Goal: Find specific page/section: Find specific page/section

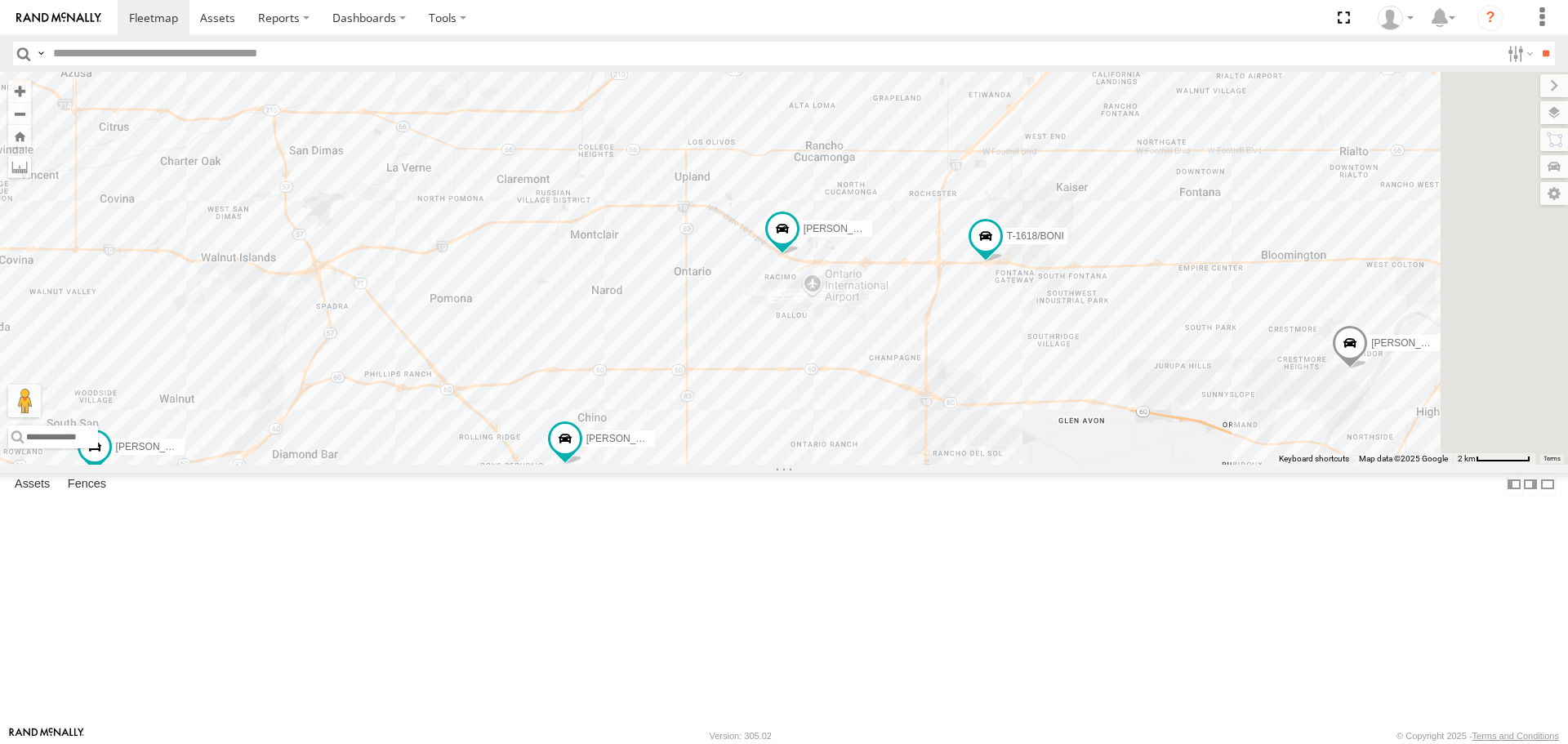
drag, startPoint x: 1421, startPoint y: 384, endPoint x: 1129, endPoint y: 445, distance: 298.3
click at [1129, 445] on div "TAXZ467188 JUSTIN/T-1628 LUIS CAMPOS DANTE SLXB196826 CARLOS LARS/T-1623 884493…" at bounding box center [784, 268] width 1568 height 393
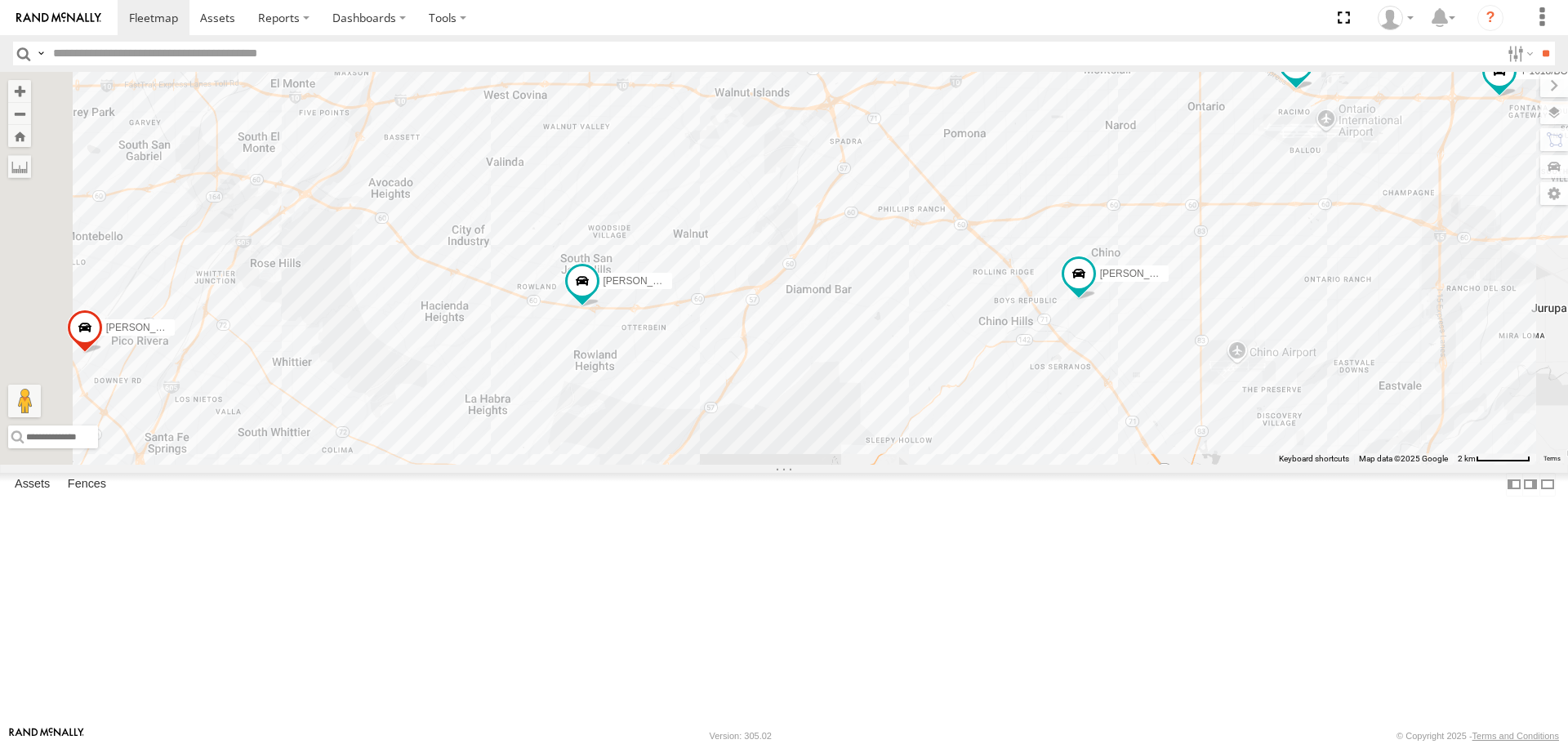
drag, startPoint x: 951, startPoint y: 451, endPoint x: 1453, endPoint y: 465, distance: 502.2
click at [1453, 465] on div "TAXZ467188 JUSTIN/T-1628 LUIS CAMPOS DANTE SLXB196826 CARLOS LARS/T-1623 884493…" at bounding box center [784, 268] width 1568 height 393
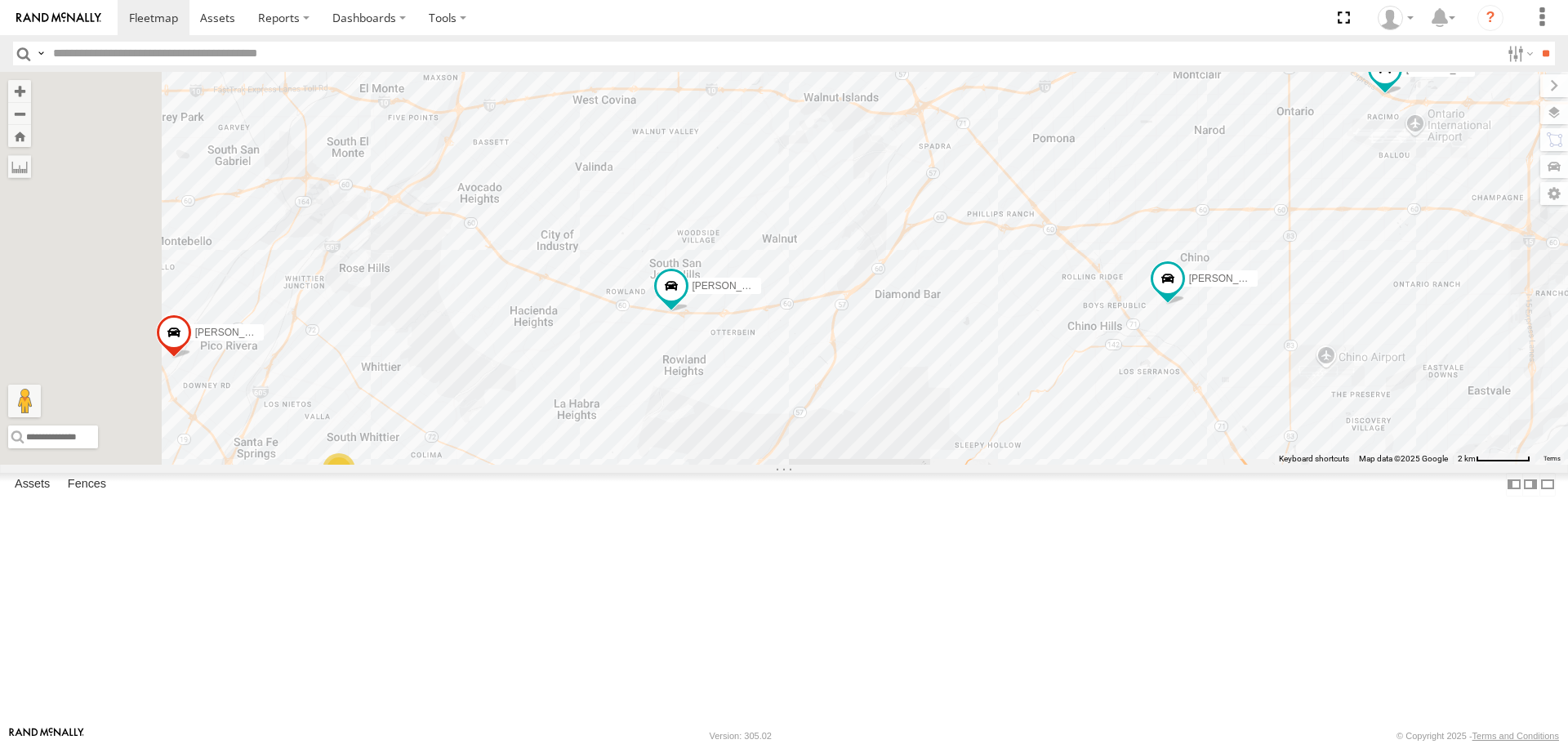
drag, startPoint x: 1022, startPoint y: 447, endPoint x: 1132, endPoint y: 451, distance: 110.1
click at [1132, 451] on div "TAXZ467188 JUSTIN/T-1628 LUIS CAMPOS DANTE SLXB196826 CARLOS LARS/T-1623 884493…" at bounding box center [784, 268] width 1568 height 393
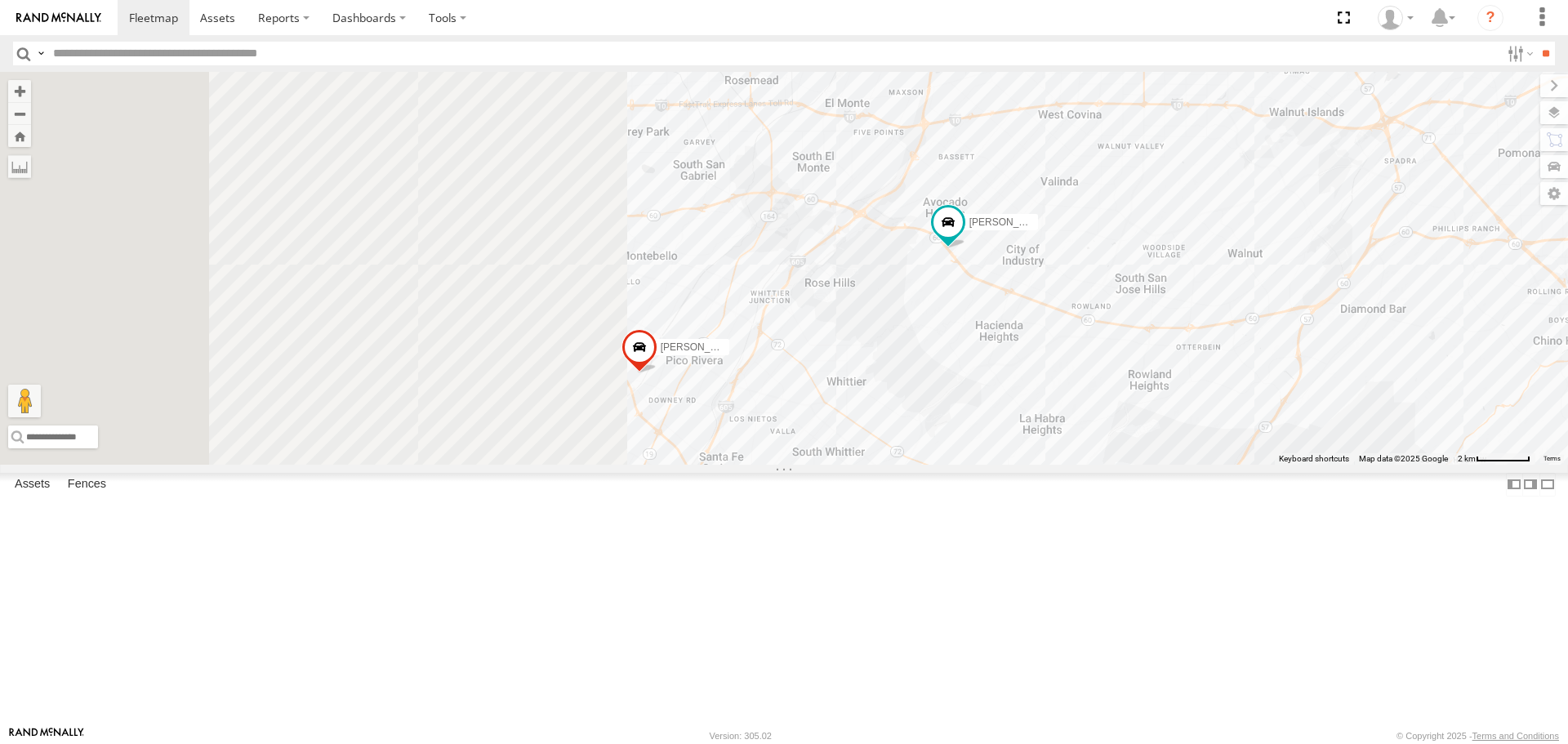
drag, startPoint x: 990, startPoint y: 461, endPoint x: 1230, endPoint y: 463, distance: 240.0
click at [1222, 463] on div "LARS/T-1623 GILDER JOSE P 2" at bounding box center [784, 268] width 1568 height 393
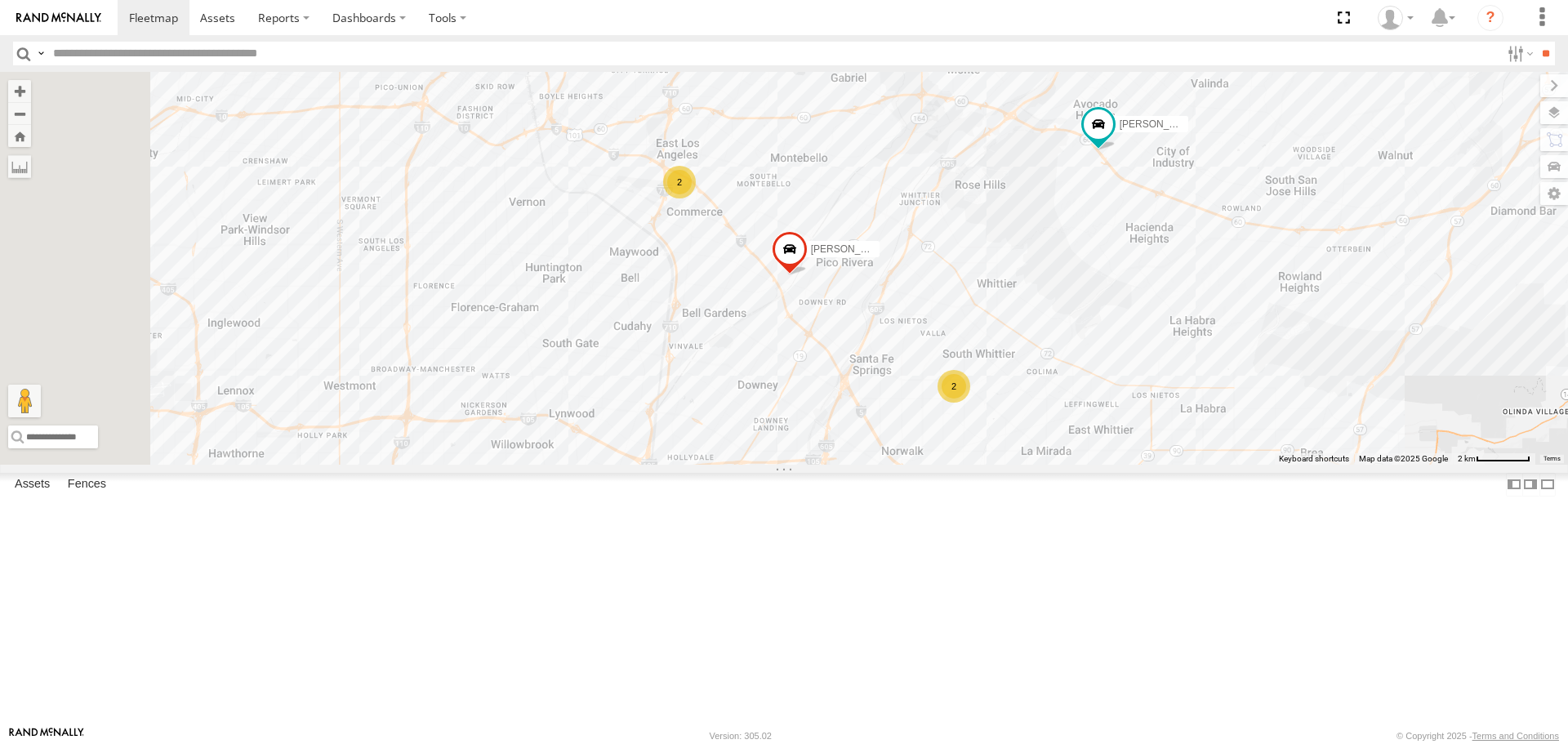
drag, startPoint x: 1151, startPoint y: 403, endPoint x: 1206, endPoint y: 345, distance: 79.9
click at [1206, 345] on div "LARS/T-1623 GILDER JOSE P 2 34 2 2 TAXZ467190" at bounding box center [784, 268] width 1568 height 393
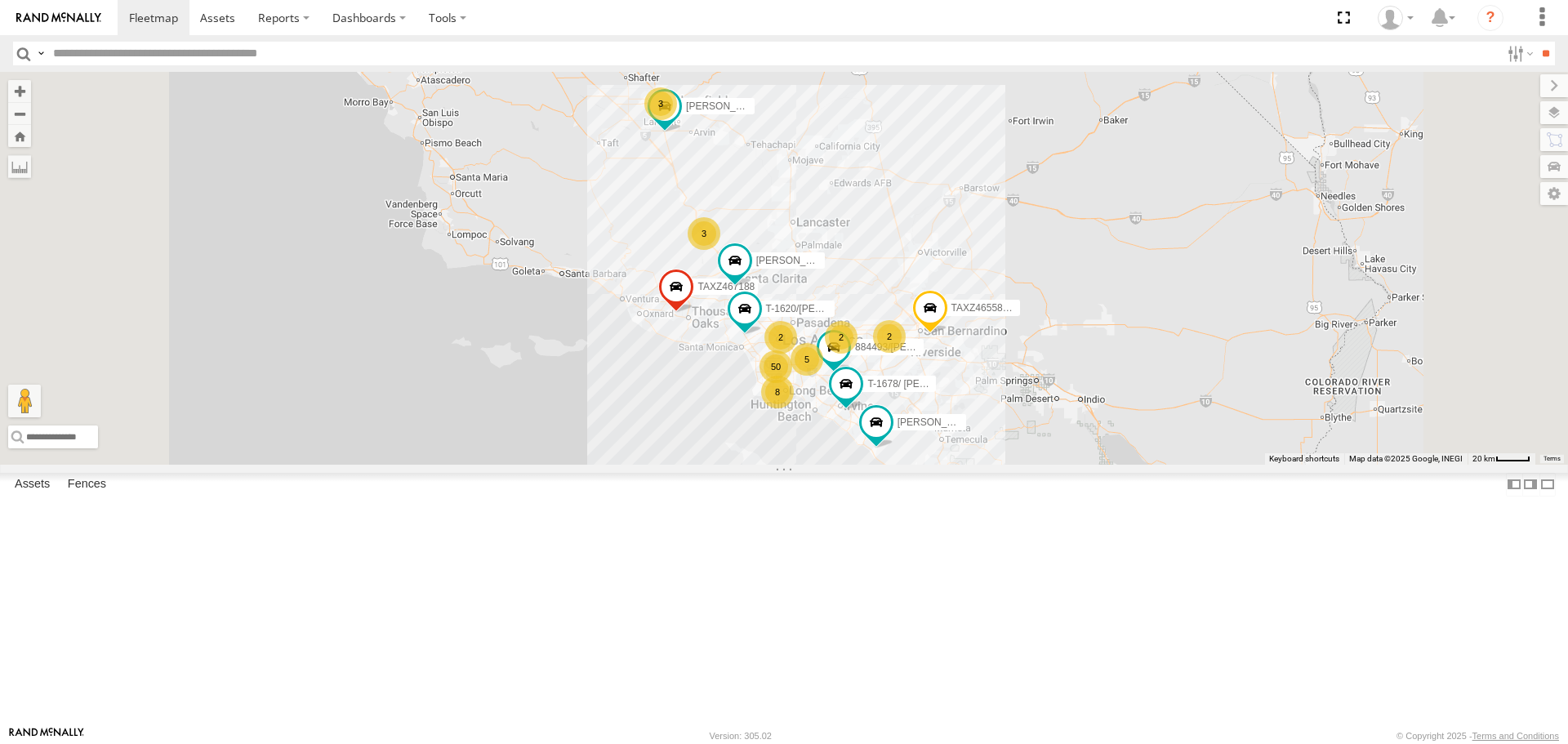
click at [1515, 456] on div "TAXZ467188 884493/[PERSON_NAME]-1620/[PERSON_NAME]-1678/ [PERSON_NAME]/T-1689 […" at bounding box center [784, 268] width 1568 height 393
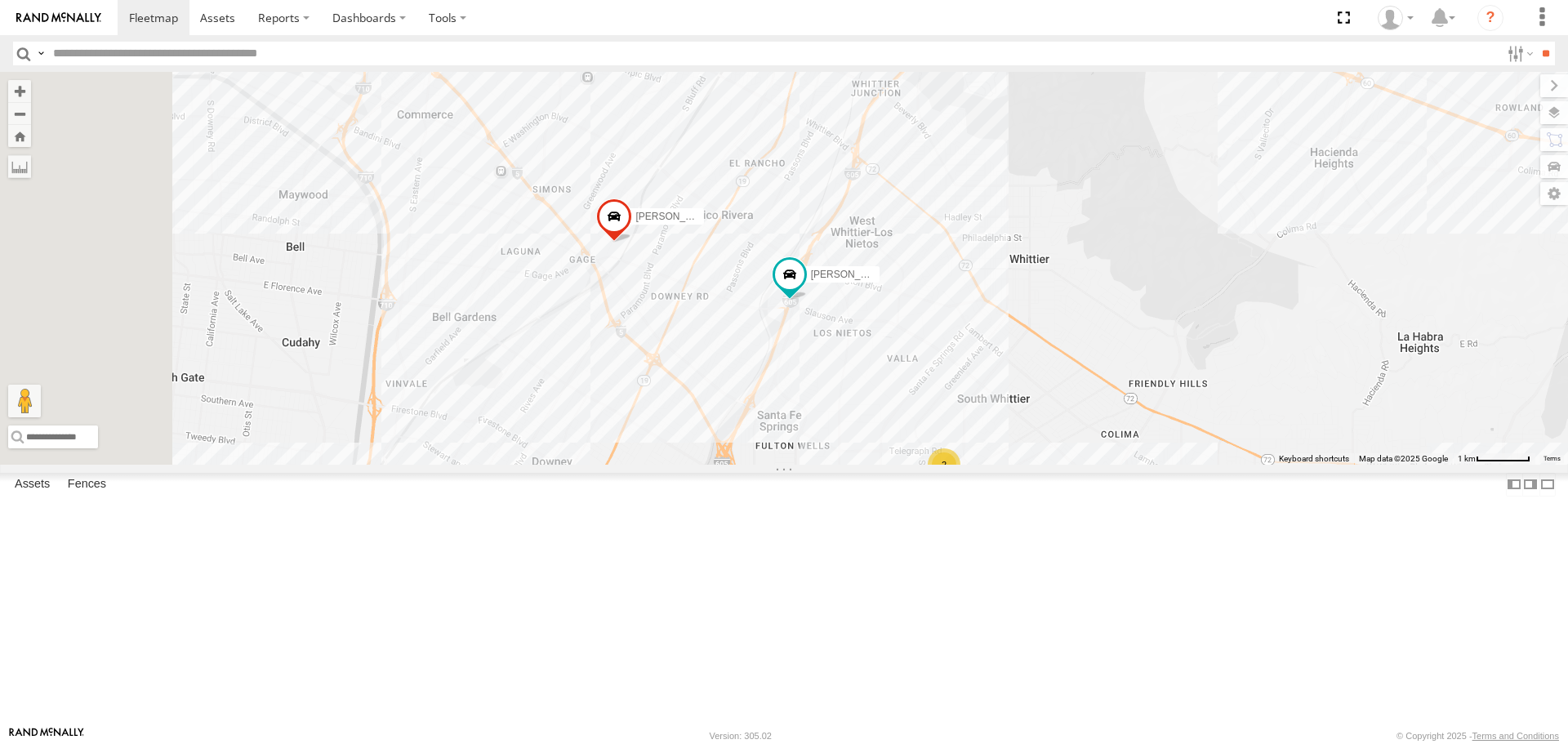
drag, startPoint x: 712, startPoint y: 442, endPoint x: 1115, endPoint y: 454, distance: 403.2
click at [1115, 454] on div "TAXZ467188 884493/[PERSON_NAME]-1620/[PERSON_NAME]-1678/ [PERSON_NAME]/T-1689 […" at bounding box center [784, 268] width 1568 height 393
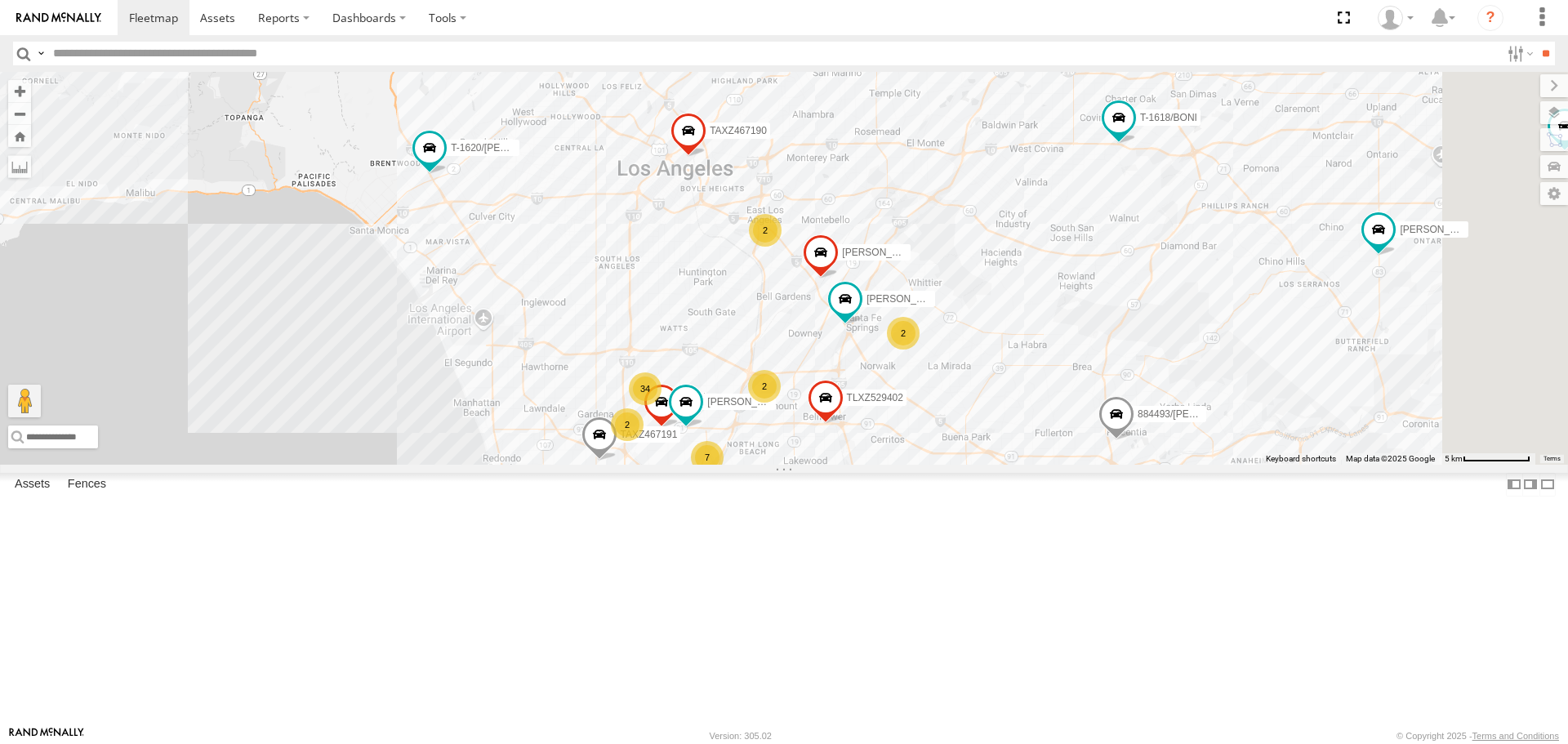
drag, startPoint x: 1101, startPoint y: 536, endPoint x: 949, endPoint y: 468, distance: 166.5
click at [949, 465] on div "TAXZ467188 884493/[PERSON_NAME]-1620/[PERSON_NAME]-1618/[PERSON_NAME]/T-1689 [P…" at bounding box center [784, 268] width 1568 height 393
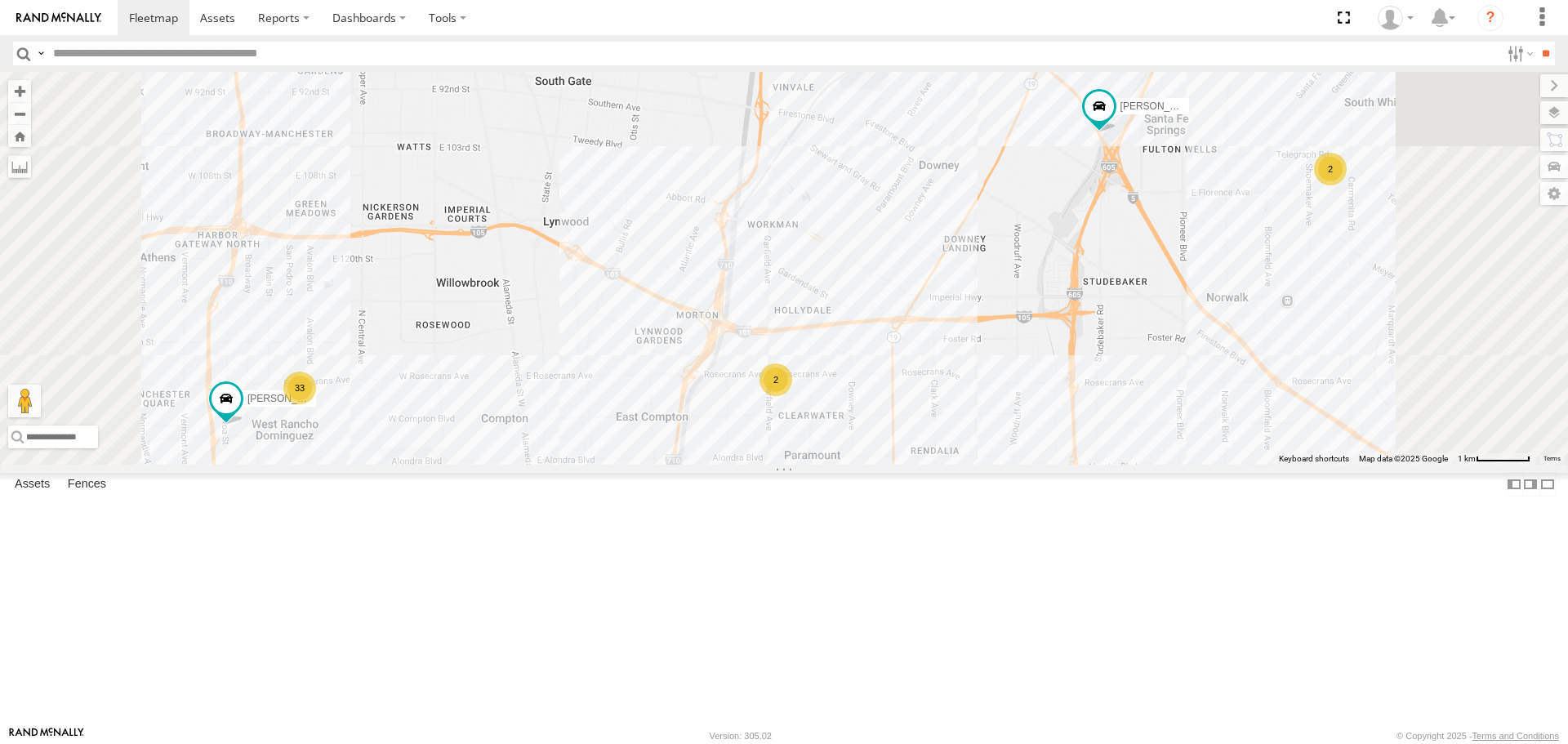
click at [296, 41] on input "text" at bounding box center [773, 53] width 1454 height 23
type input "****"
click at [1537, 41] on input "**" at bounding box center [1546, 53] width 19 height 23
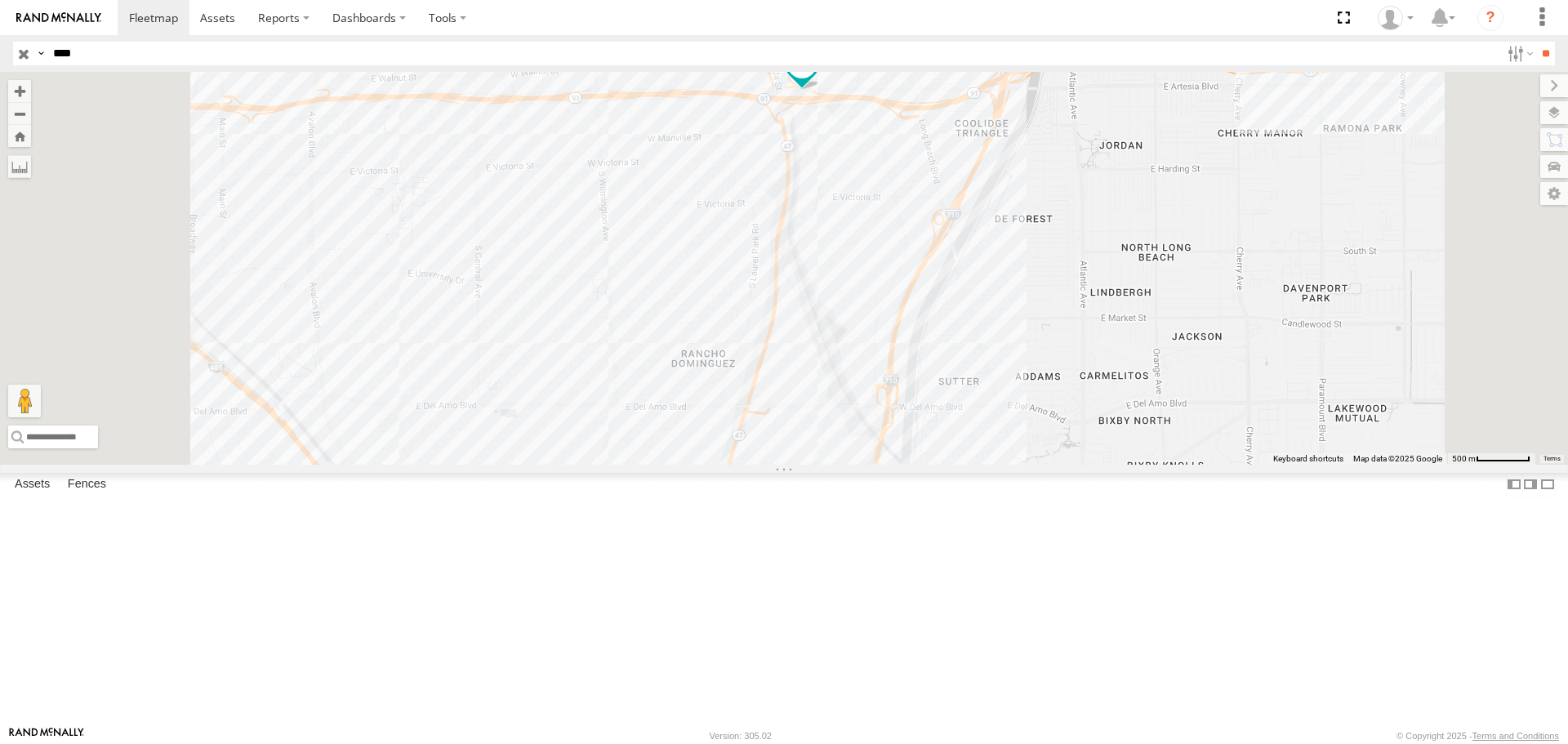
click at [22, 56] on input "button" at bounding box center [24, 53] width 22 height 23
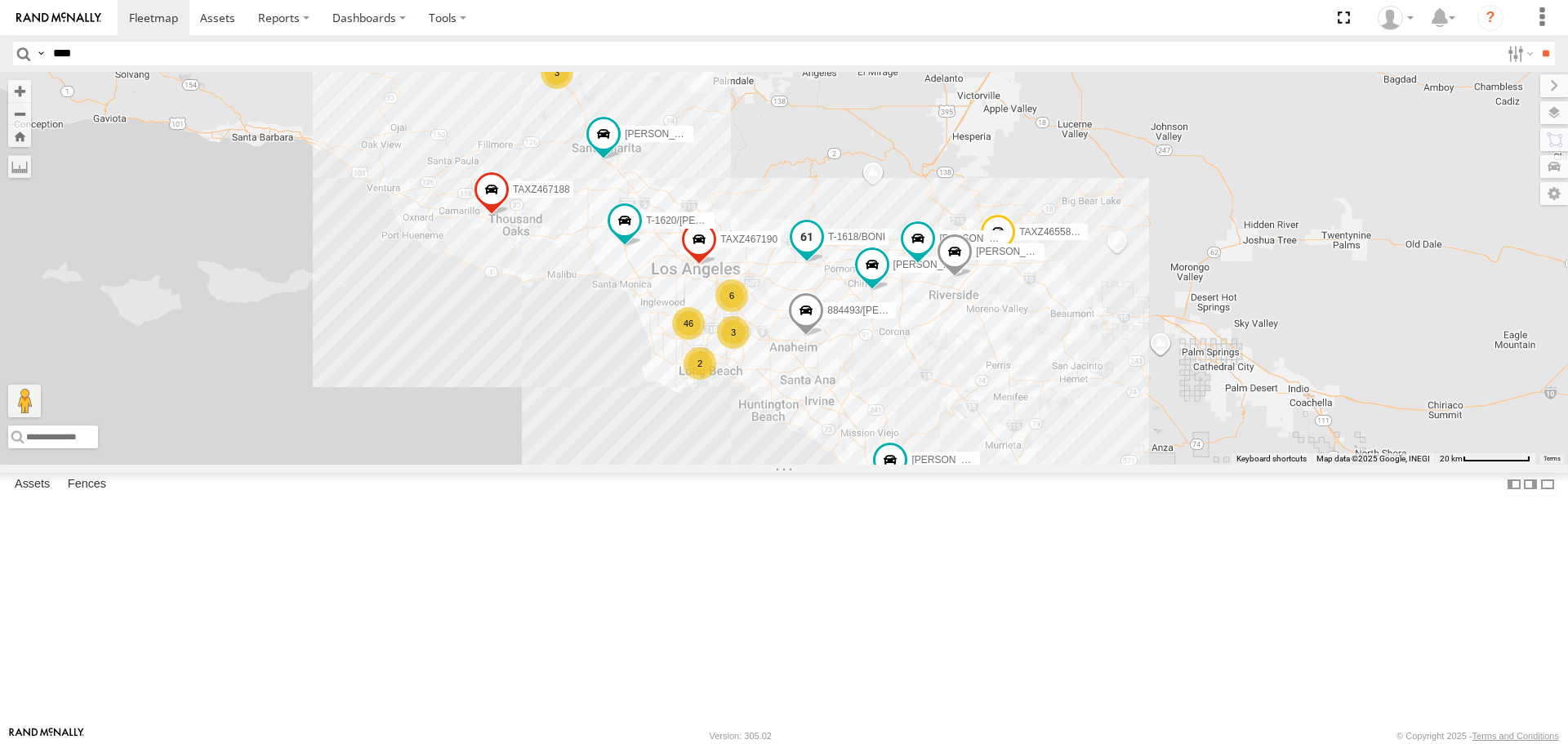
drag, startPoint x: 1172, startPoint y: 629, endPoint x: 992, endPoint y: 356, distance: 327.0
click at [824, 263] on span at bounding box center [806, 241] width 36 height 44
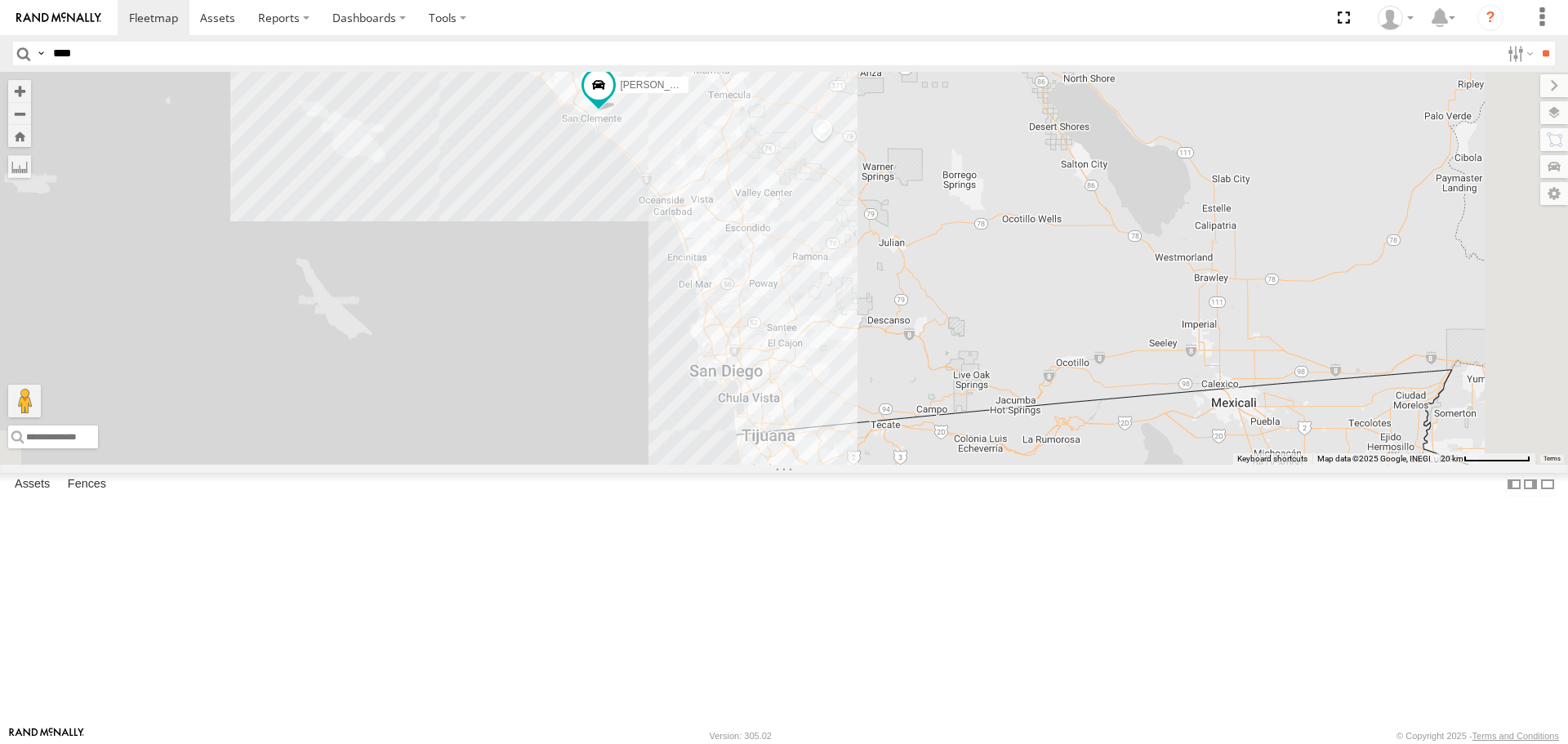
drag, startPoint x: 1216, startPoint y: 643, endPoint x: 927, endPoint y: 286, distance: 459.3
click at [927, 286] on div "TAXZ467188 884493/[PERSON_NAME]-1620/[PERSON_NAME]-1618/[PERSON_NAME]/T-1689 [P…" at bounding box center [784, 268] width 1568 height 393
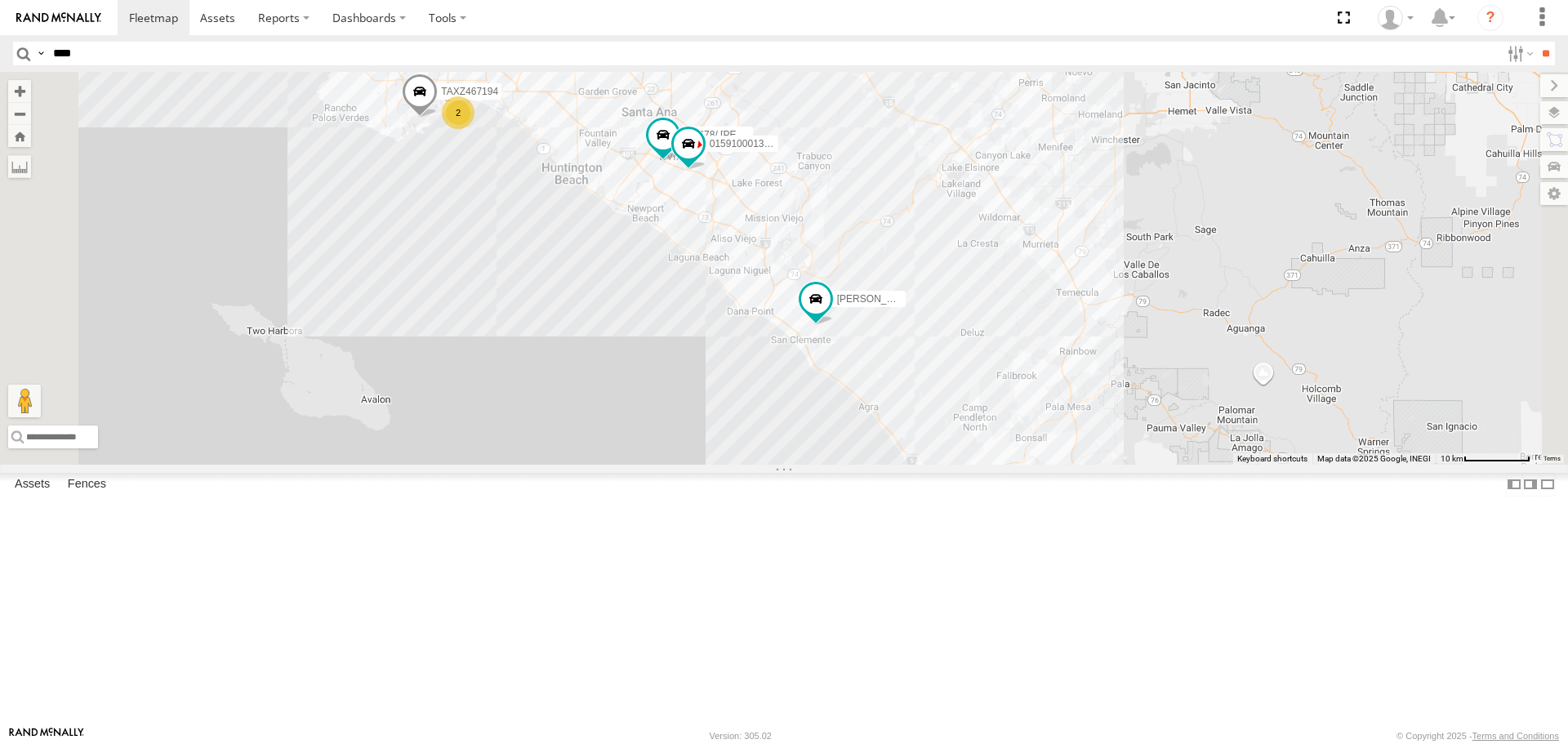
drag, startPoint x: 756, startPoint y: 183, endPoint x: 906, endPoint y: 386, distance: 252.4
click at [906, 386] on div "TAXZ467188 884493/[PERSON_NAME]-1620/[PERSON_NAME]-1618/[PERSON_NAME]/T-1689 [P…" at bounding box center [784, 268] width 1568 height 393
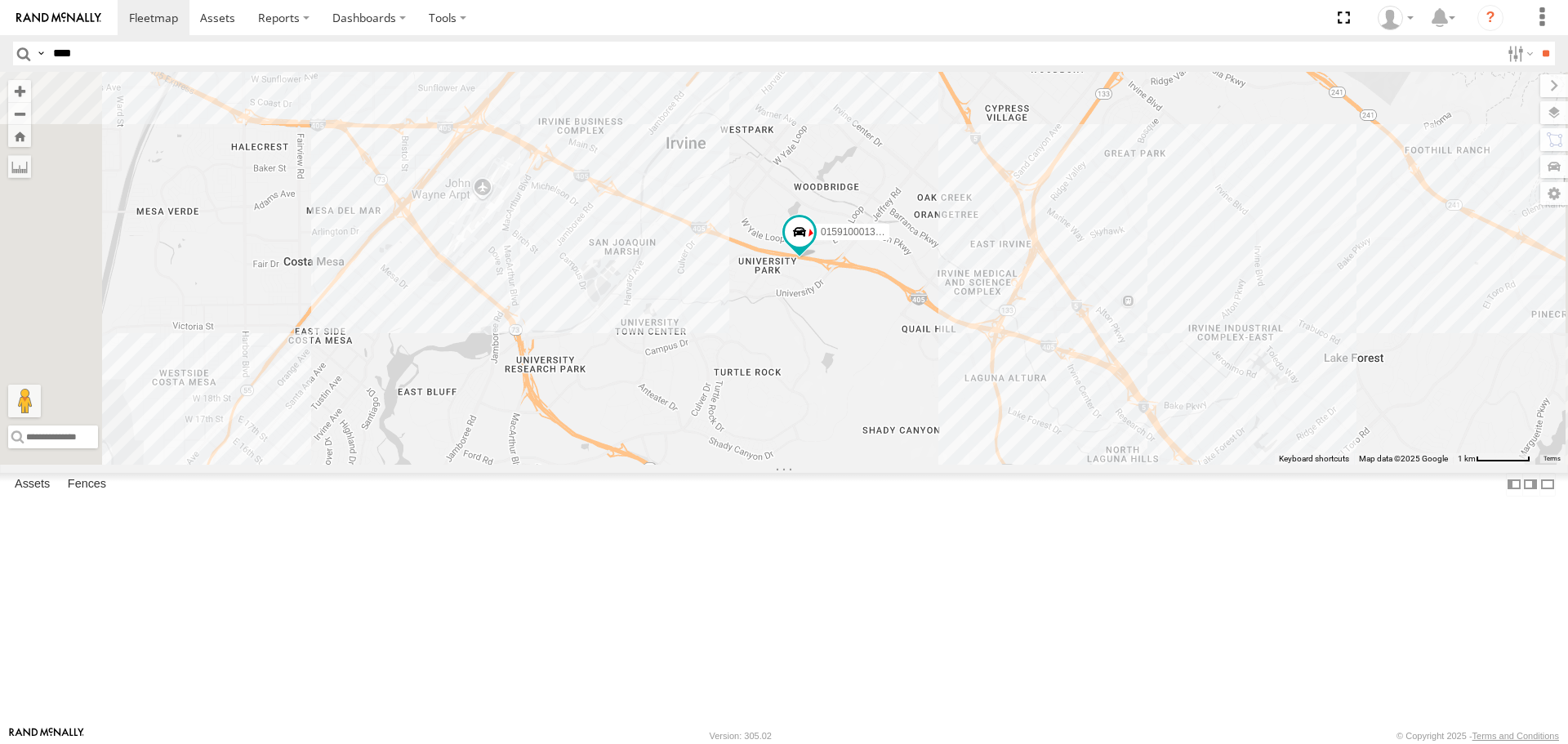
drag, startPoint x: 48, startPoint y: 13, endPoint x: 88, endPoint y: 111, distance: 105.8
click at [48, 13] on img at bounding box center [58, 18] width 85 height 12
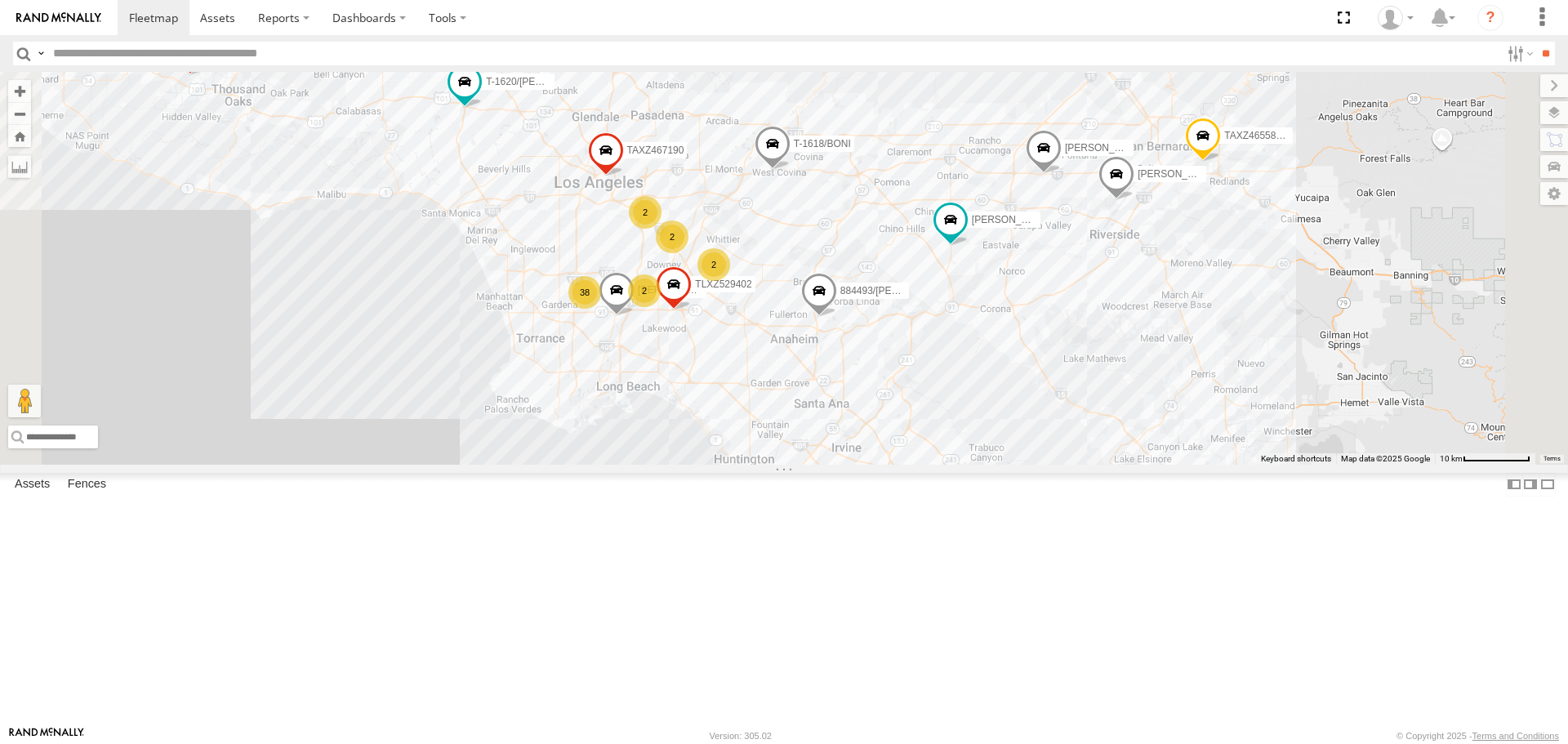
drag, startPoint x: 1053, startPoint y: 494, endPoint x: 1058, endPoint y: 240, distance: 254.0
click at [1058, 240] on div "TAXZ467188 884493/RUDYS T-1620/JONI MOHAPE/T-1689 GERALD SR/T-1611 LUIS CAMPOS …" at bounding box center [784, 268] width 1568 height 393
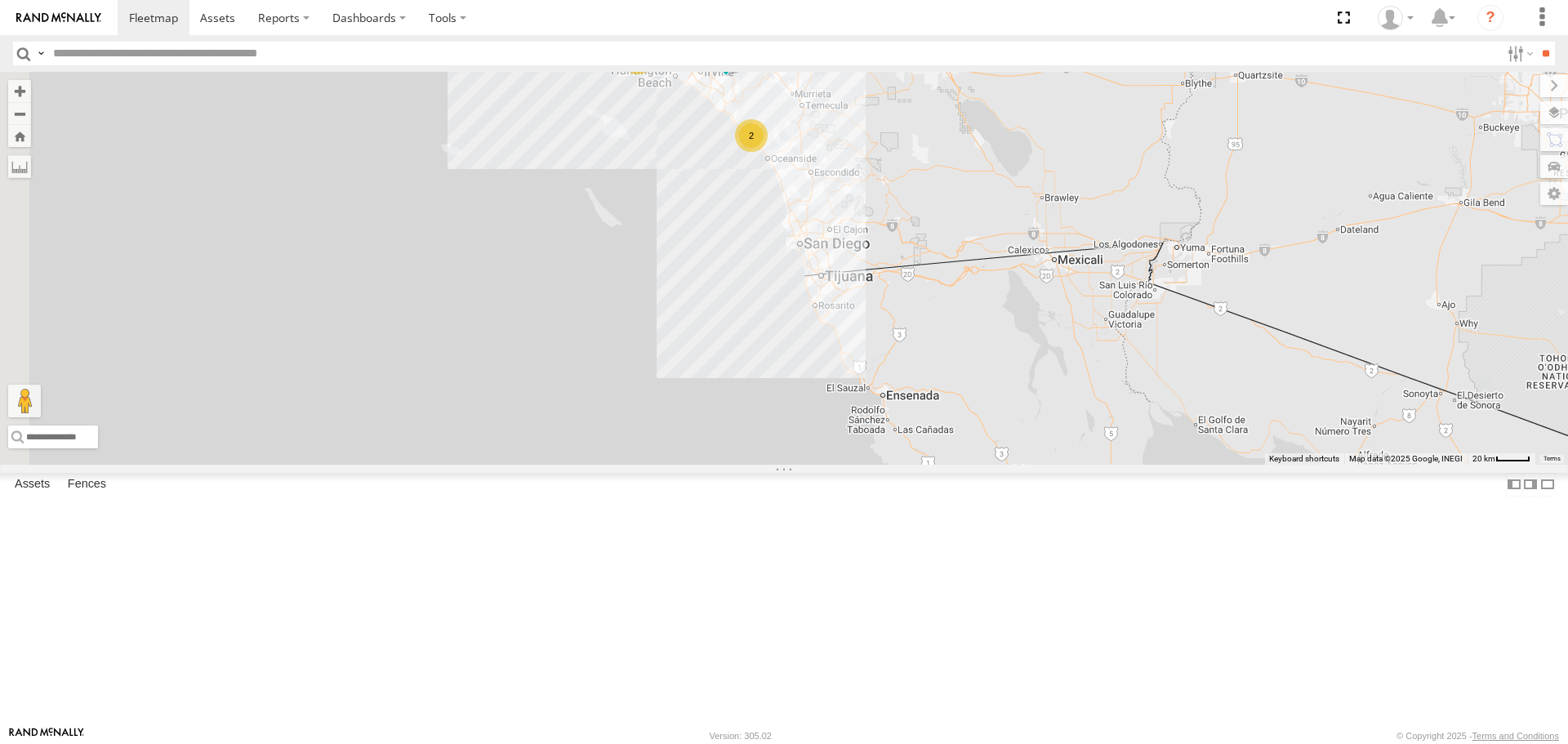
drag, startPoint x: 1252, startPoint y: 608, endPoint x: 1064, endPoint y: 320, distance: 343.9
click at [1146, 329] on div "TAXZ467188 377214/JOSE SANCHEZ SLXB196826 LUIS CAMPOS TAXZ465583 - new device 3…" at bounding box center [784, 268] width 1568 height 393
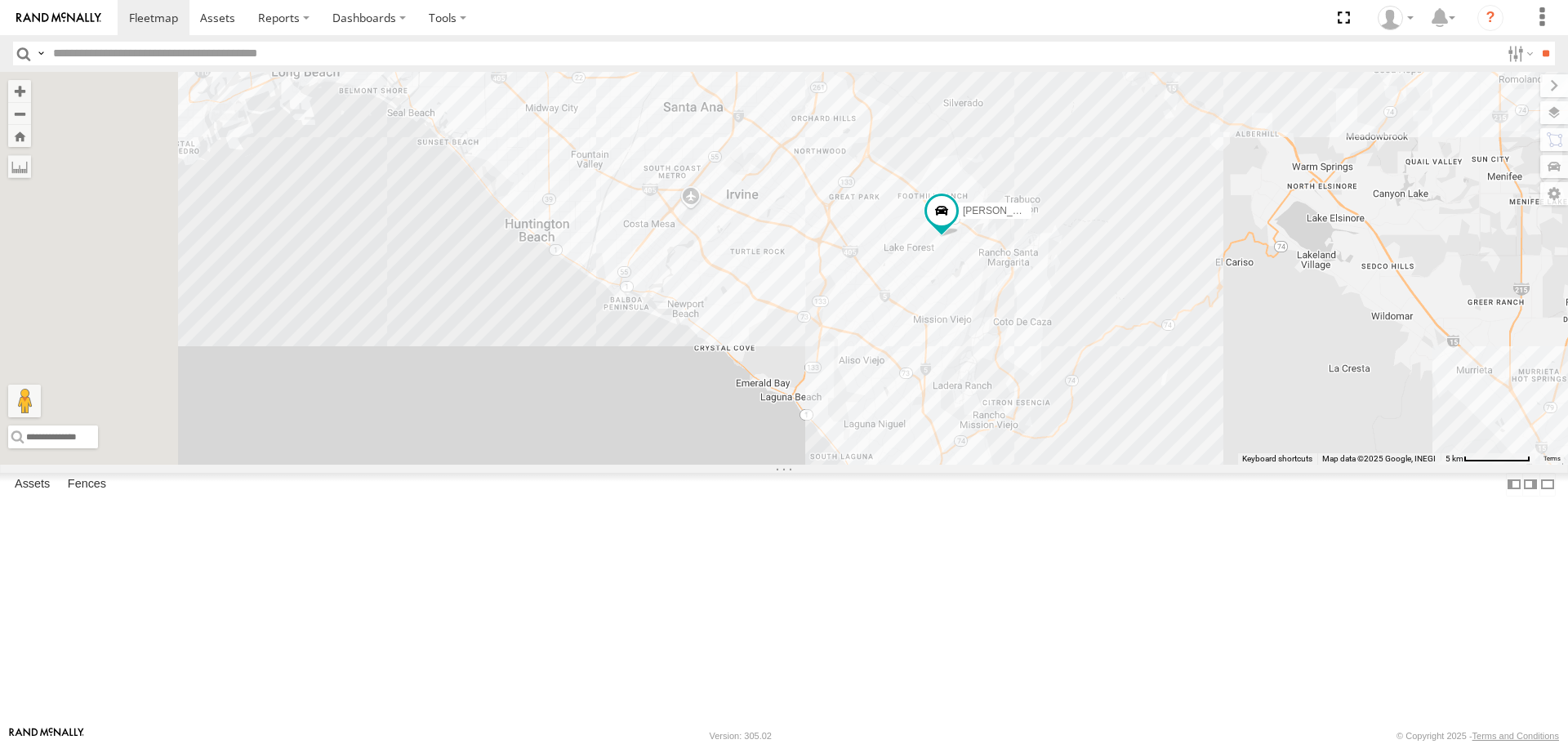
drag, startPoint x: 977, startPoint y: 155, endPoint x: 1231, endPoint y: 691, distance: 593.1
click at [1231, 465] on div "TAXZ467188 377214/JOSE SANCHEZ SLXB196826 LUIS CAMPOS TAXZ465583 - new device 8…" at bounding box center [784, 268] width 1568 height 393
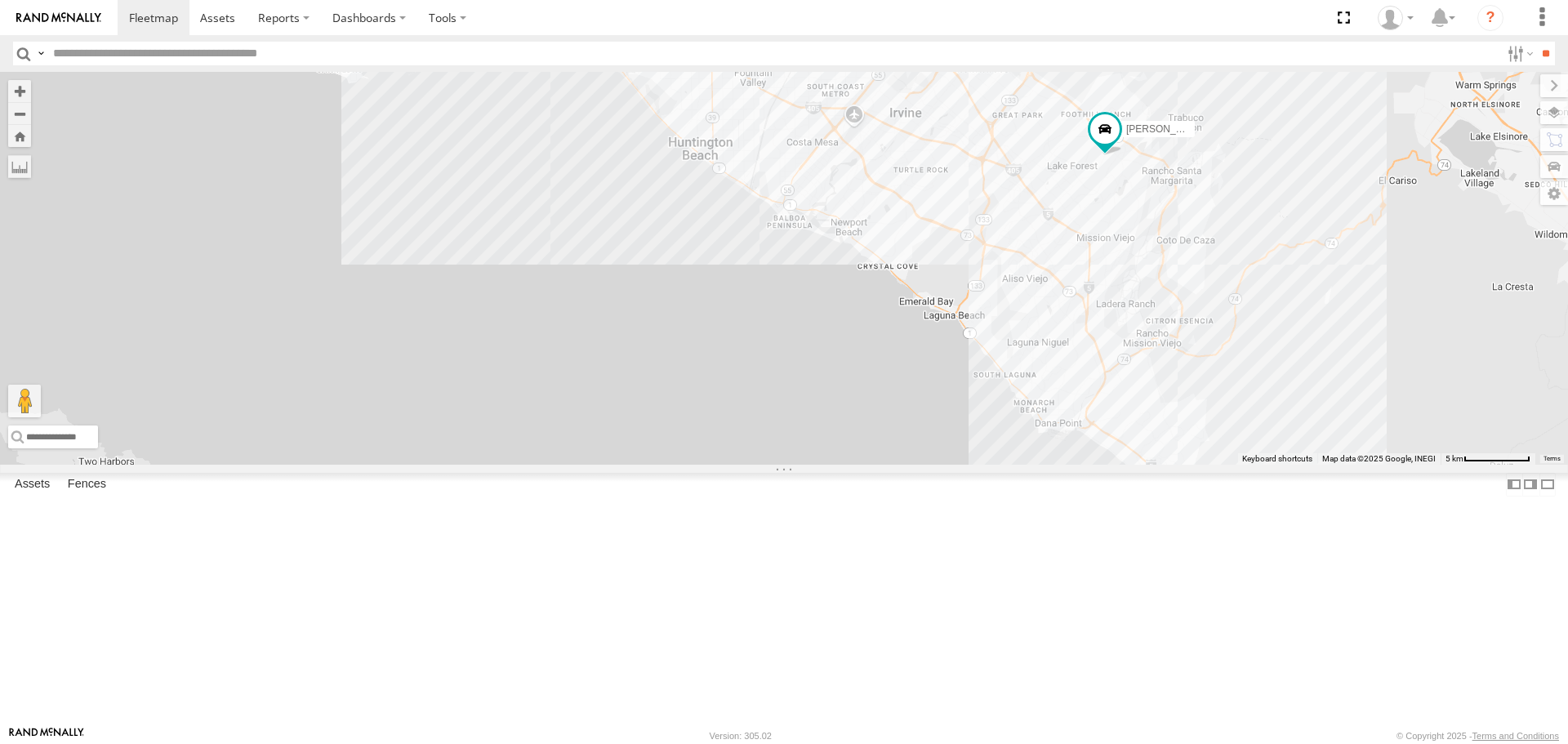
drag, startPoint x: 898, startPoint y: 396, endPoint x: 974, endPoint y: 297, distance: 124.8
click at [974, 297] on div "TAXZ467188 377214/JOSE SANCHEZ SLXB196826 LUIS CAMPOS TAXZ465583 - new device 8…" at bounding box center [784, 268] width 1568 height 393
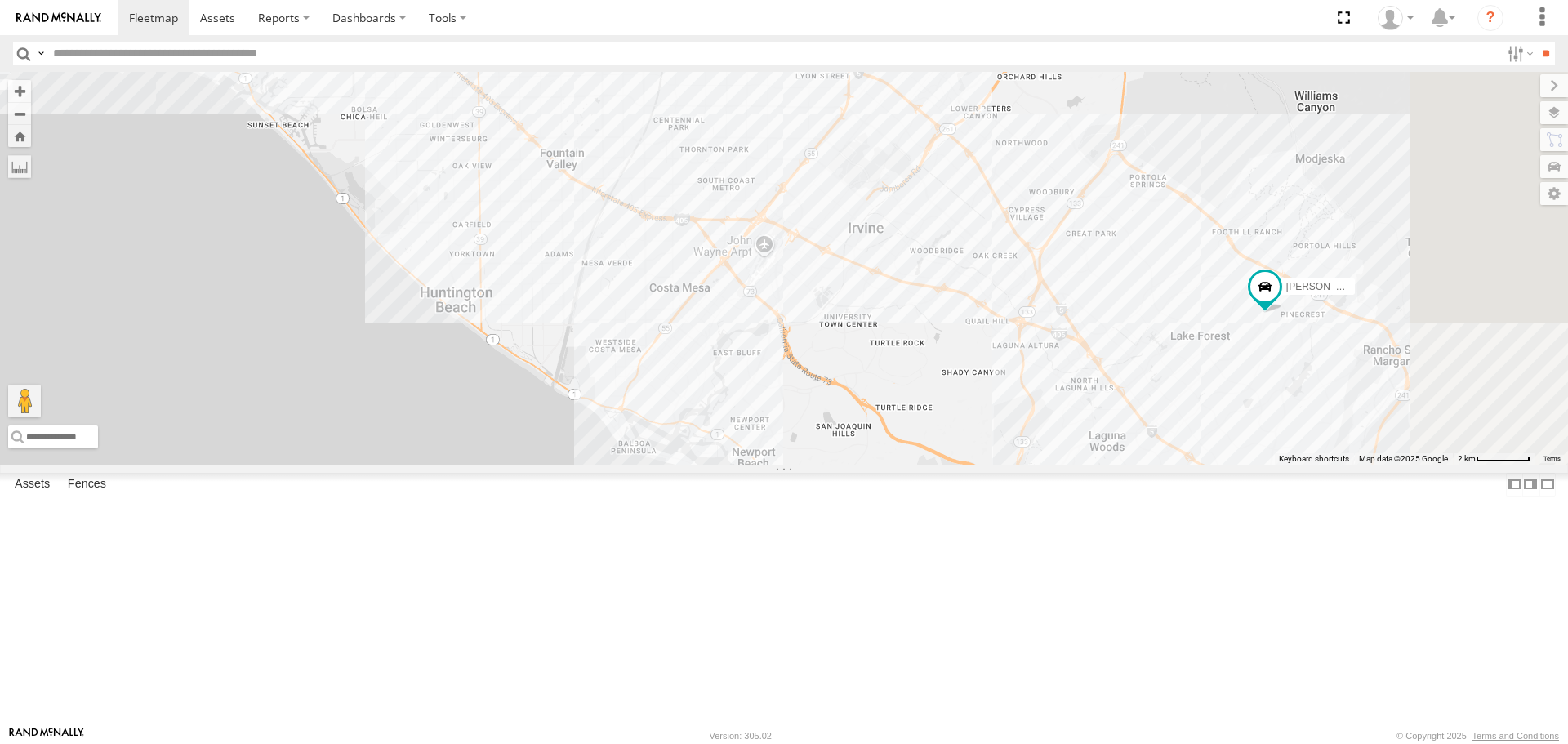
drag, startPoint x: 1212, startPoint y: 301, endPoint x: 1086, endPoint y: 554, distance: 282.6
click at [1086, 465] on div "TAXZ467188 377214/JOSE SANCHEZ SLXB196826 LUIS CAMPOS TAXZ465583 - new device 8…" at bounding box center [784, 268] width 1568 height 393
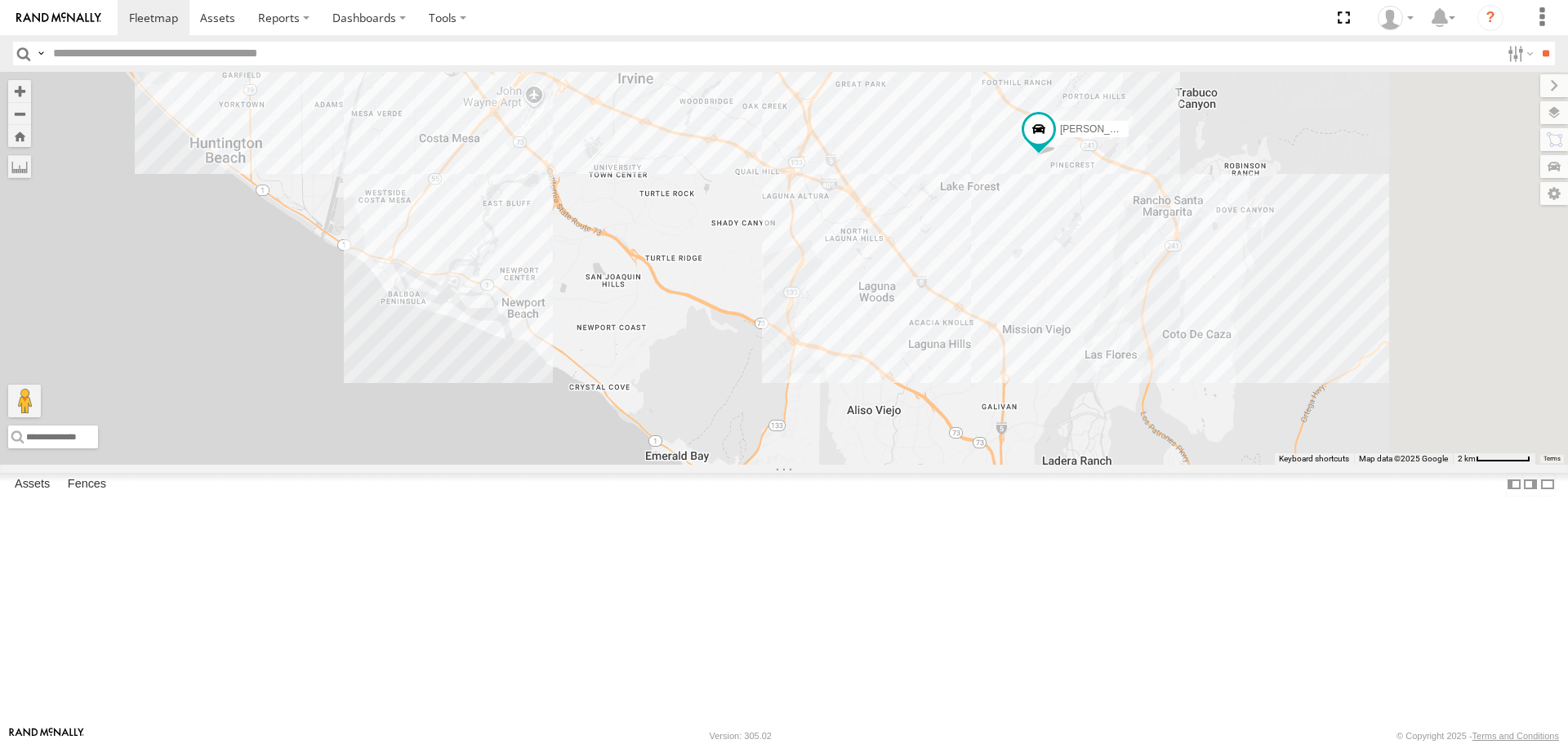
drag, startPoint x: 1108, startPoint y: 531, endPoint x: 884, endPoint y: 287, distance: 331.2
click at [885, 289] on div "TAXZ467188 377214/JOSE SANCHEZ SLXB196826 LUIS CAMPOS TAXZ465583 - new device 8…" at bounding box center [784, 268] width 1568 height 393
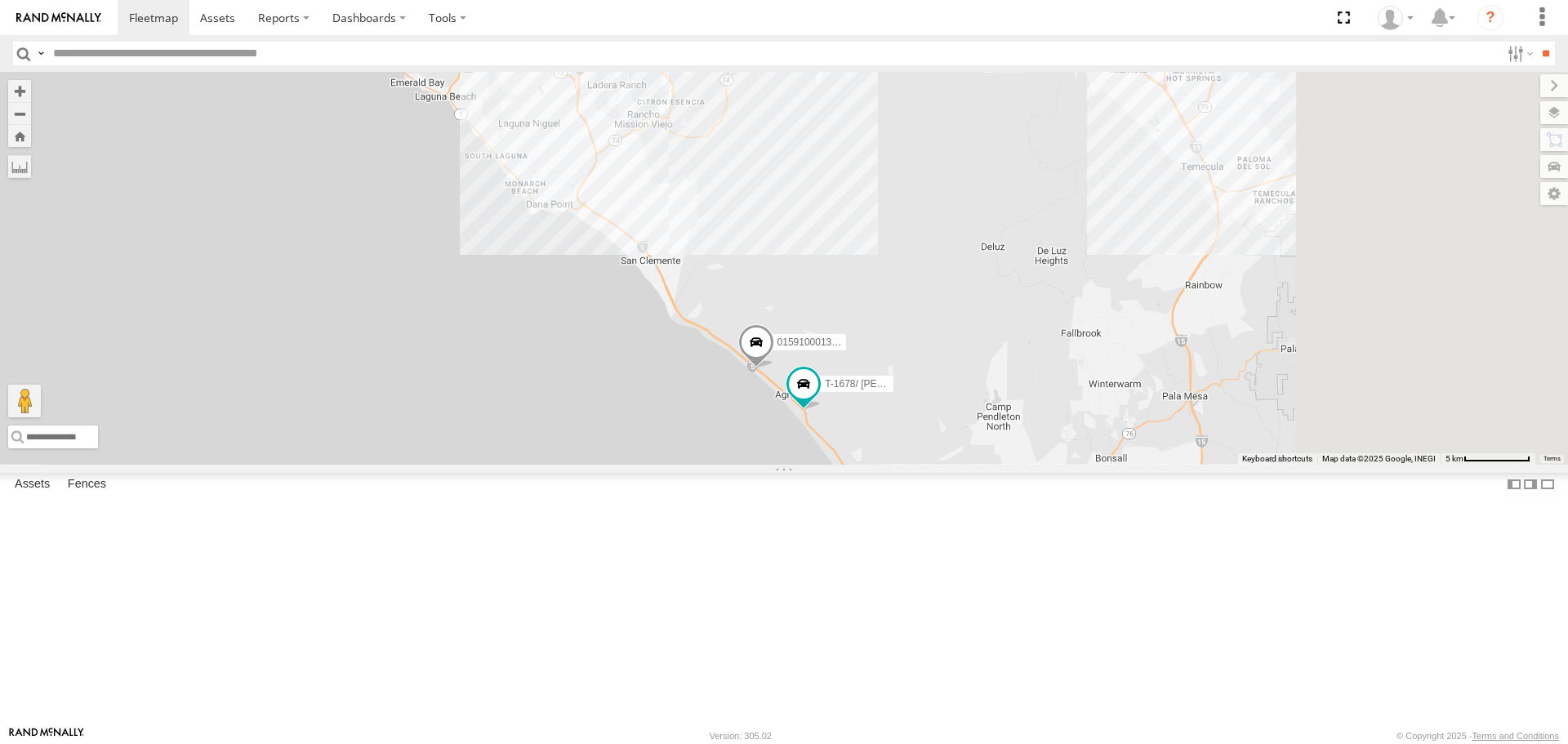
drag, startPoint x: 1088, startPoint y: 526, endPoint x: 796, endPoint y: 296, distance: 371.7
click at [796, 296] on div "TAXZ467188 377214/JOSE SANCHEZ SLXB196826 LUIS CAMPOS TAXZ465583 - new device 8…" at bounding box center [784, 268] width 1568 height 393
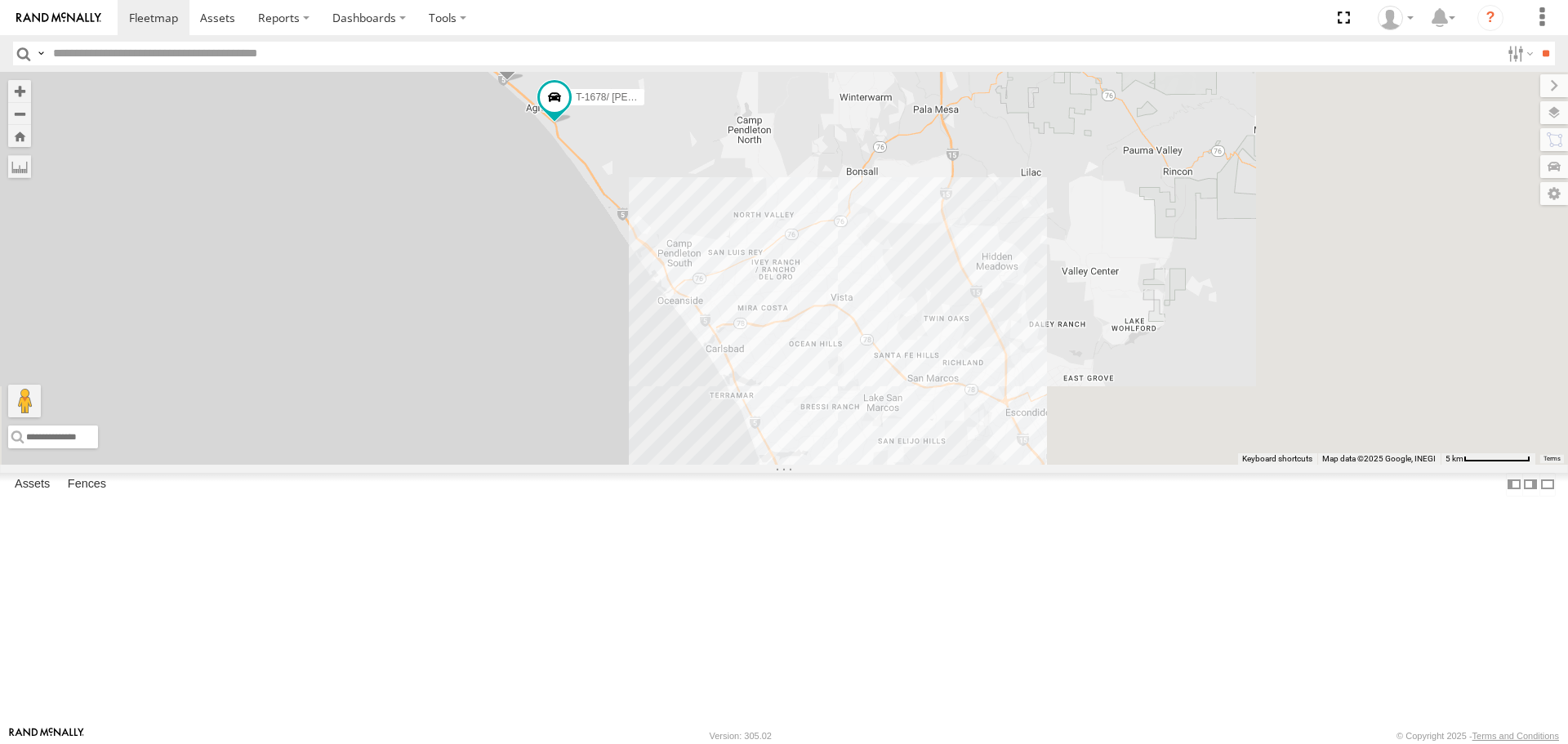
drag, startPoint x: 1165, startPoint y: 504, endPoint x: 914, endPoint y: 210, distance: 386.6
click at [914, 210] on div "TAXZ467188 377214/JOSE SANCHEZ SLXB196826 LUIS CAMPOS TAXZ465583 - new device 8…" at bounding box center [784, 268] width 1568 height 393
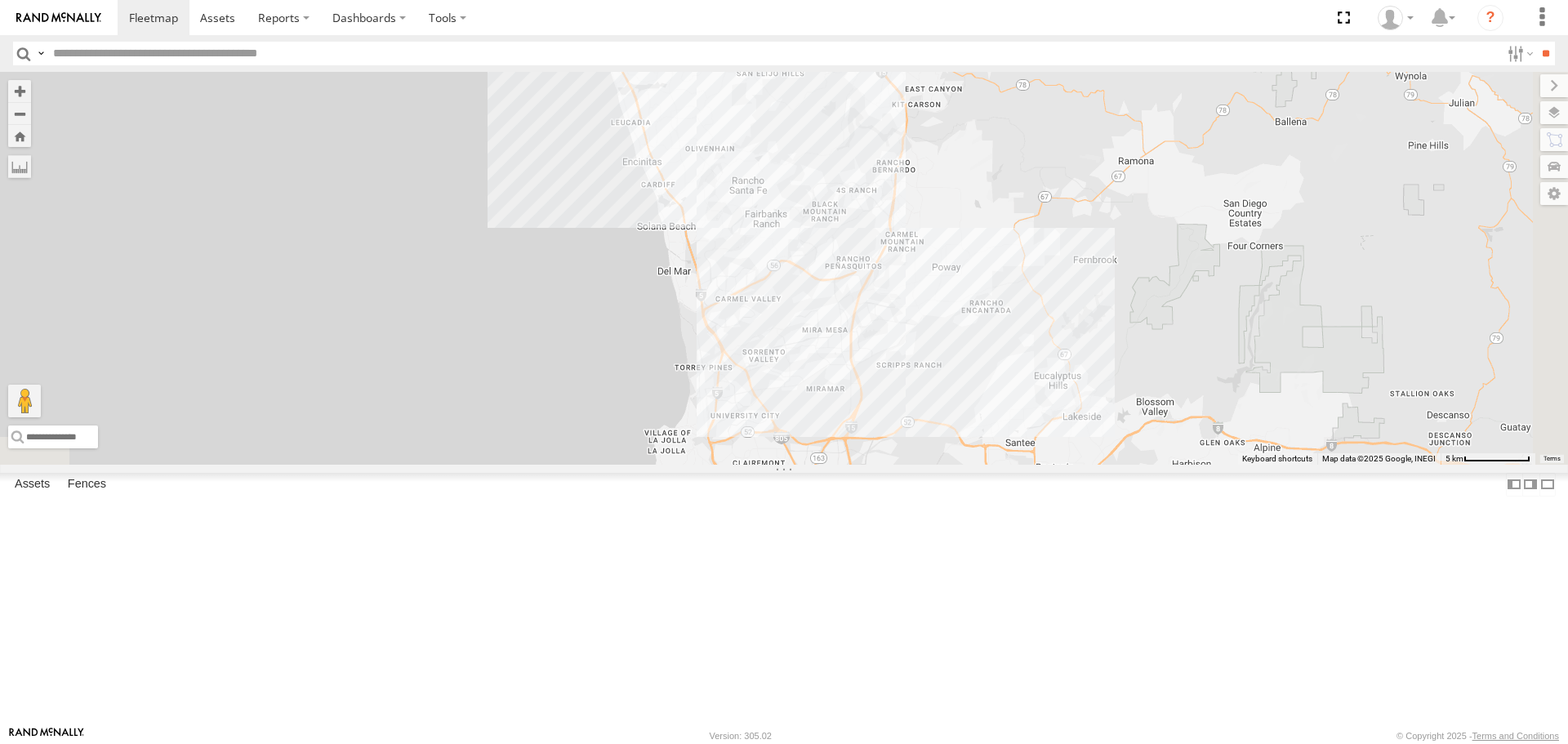
drag, startPoint x: 985, startPoint y: 502, endPoint x: 851, endPoint y: 144, distance: 382.3
click at [851, 145] on div "TAXZ467188 377214/JOSE SANCHEZ SLXB196826 LUIS CAMPOS TAXZ465583 - new device 8…" at bounding box center [784, 268] width 1568 height 393
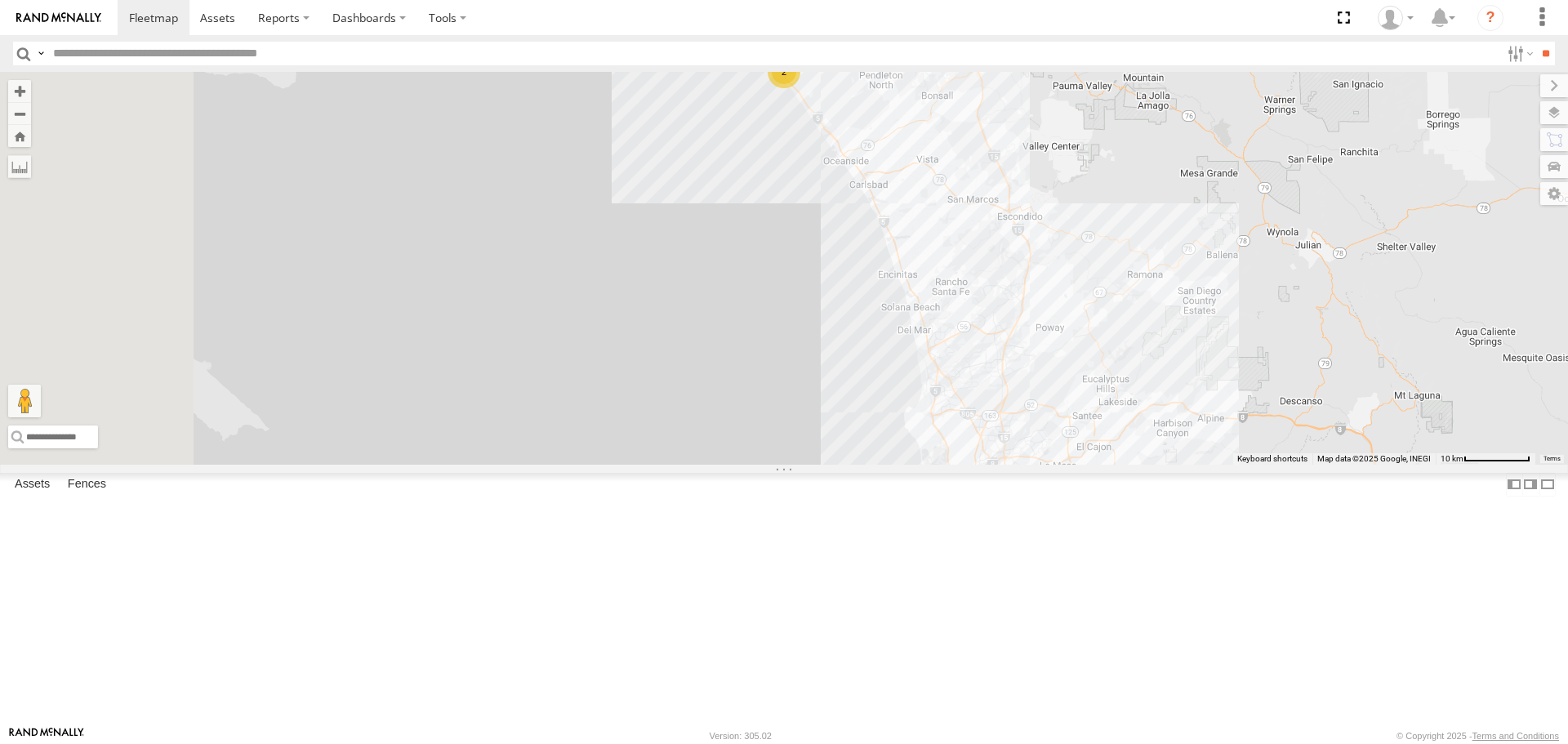
drag, startPoint x: 894, startPoint y: 402, endPoint x: 1190, endPoint y: 580, distance: 345.4
click at [1190, 465] on div "TAXZ467188 377214/JOSE SANCHEZ SLXB196826 LUIS CAMPOS TAXZ465583 - new device 8…" at bounding box center [784, 268] width 1568 height 393
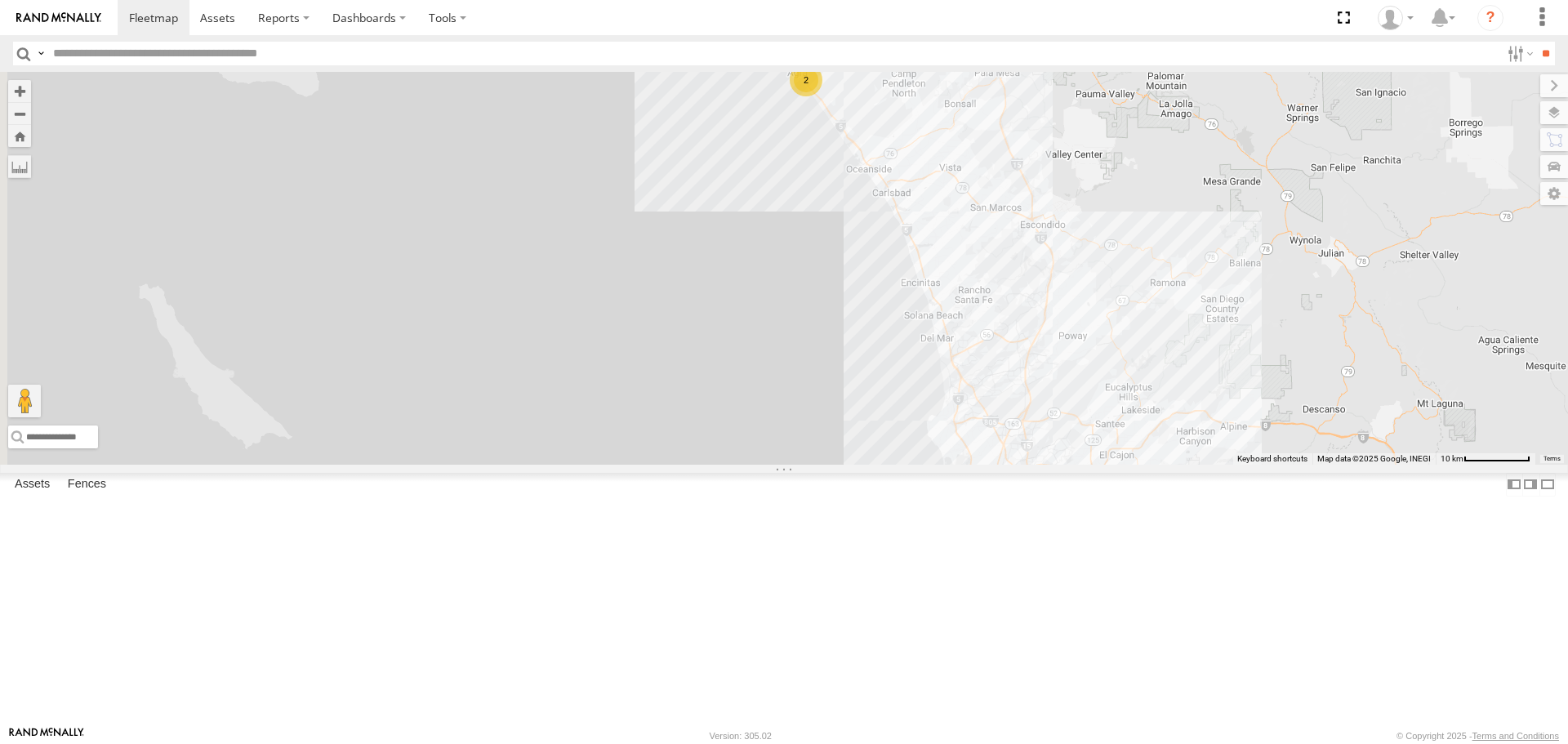
click at [322, 58] on input "text" at bounding box center [773, 53] width 1454 height 23
type input "****"
click at [1537, 41] on input "**" at bounding box center [1546, 53] width 19 height 23
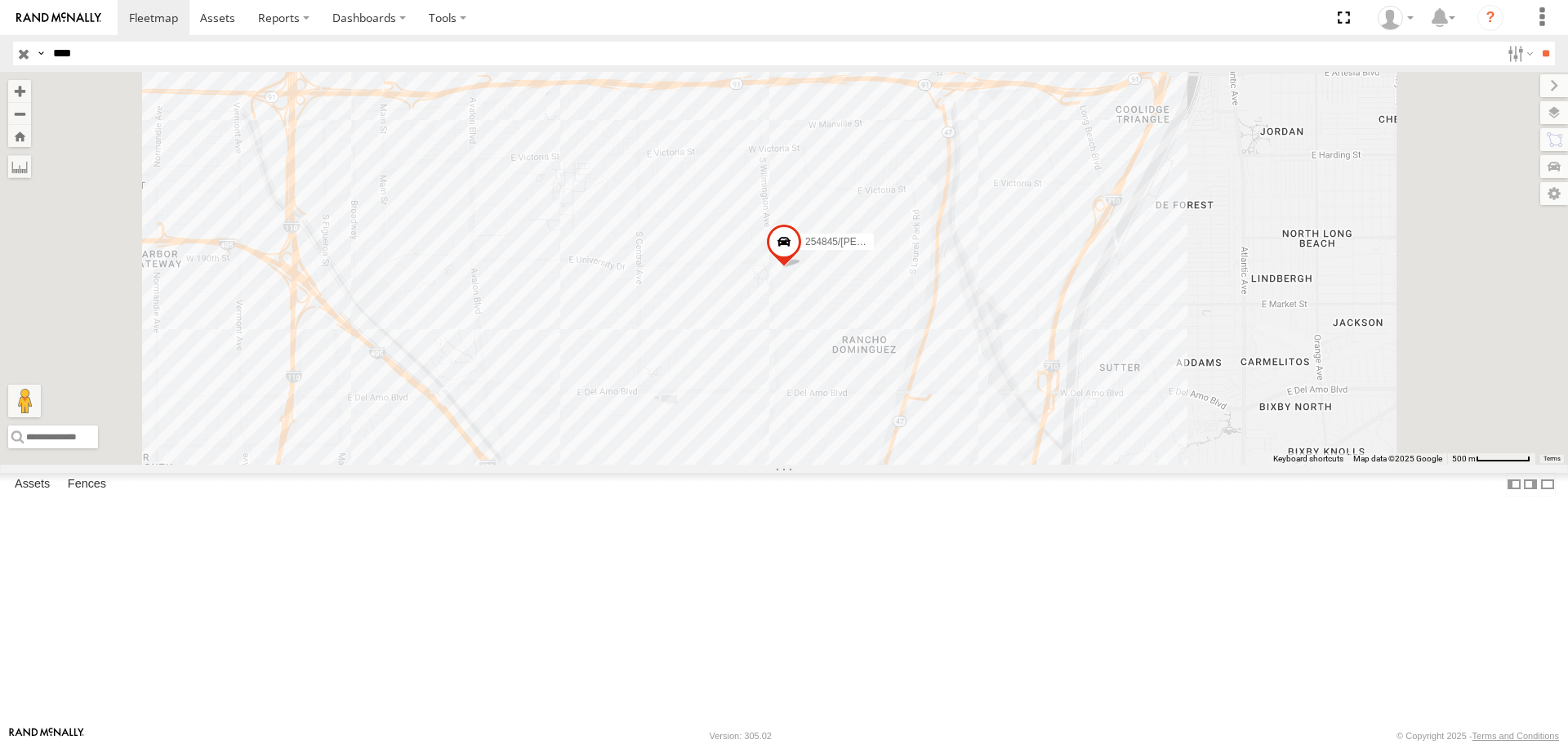
click at [26, 57] on input "button" at bounding box center [24, 53] width 22 height 23
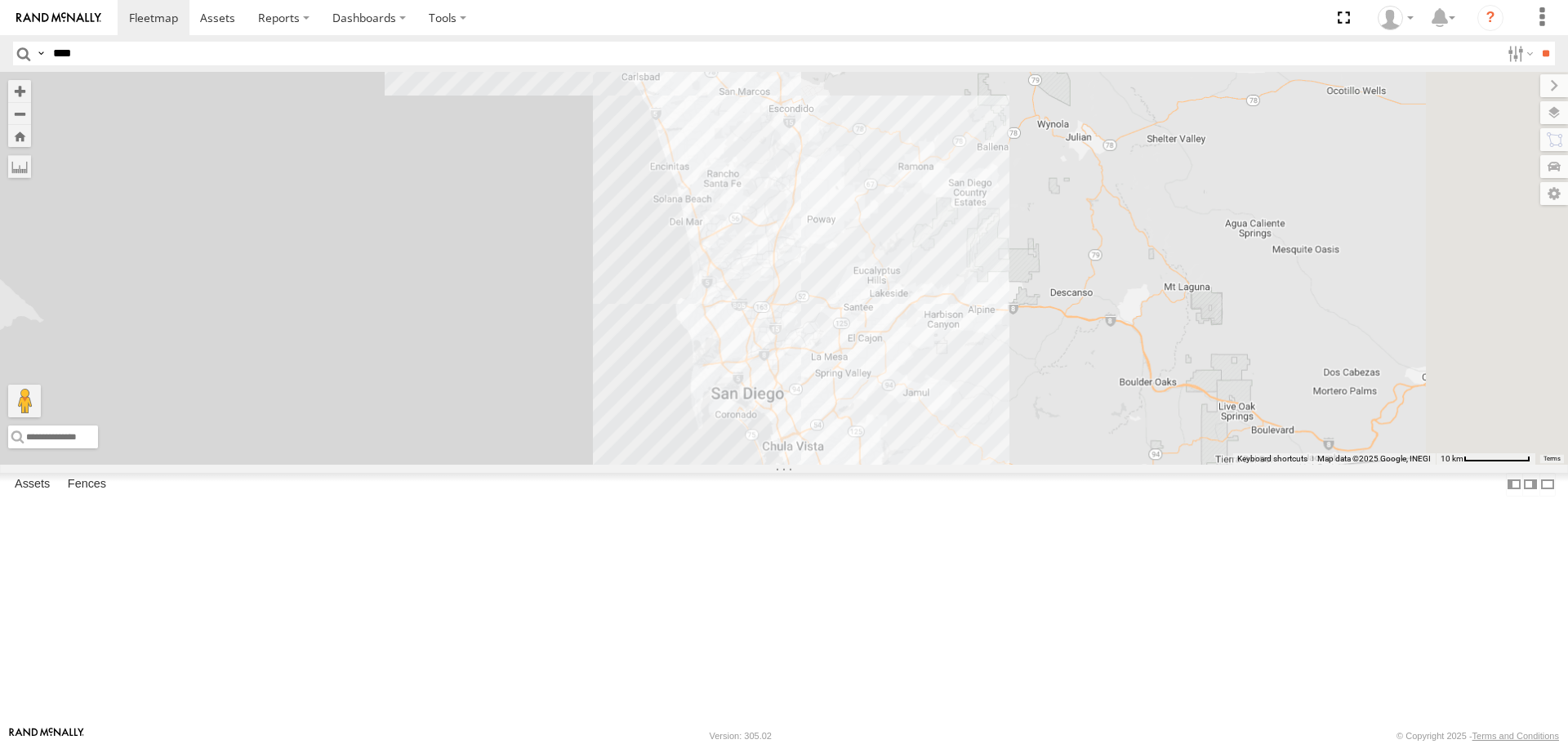
drag, startPoint x: 1199, startPoint y: 647, endPoint x: 1046, endPoint y: 306, distance: 373.8
click at [1046, 310] on div "TAXZ467188 884493/RUDYS 377214/JOSE SANCHEZ SLXB196826 LUIS CAMPOS TAXZ465583 -…" at bounding box center [784, 268] width 1568 height 393
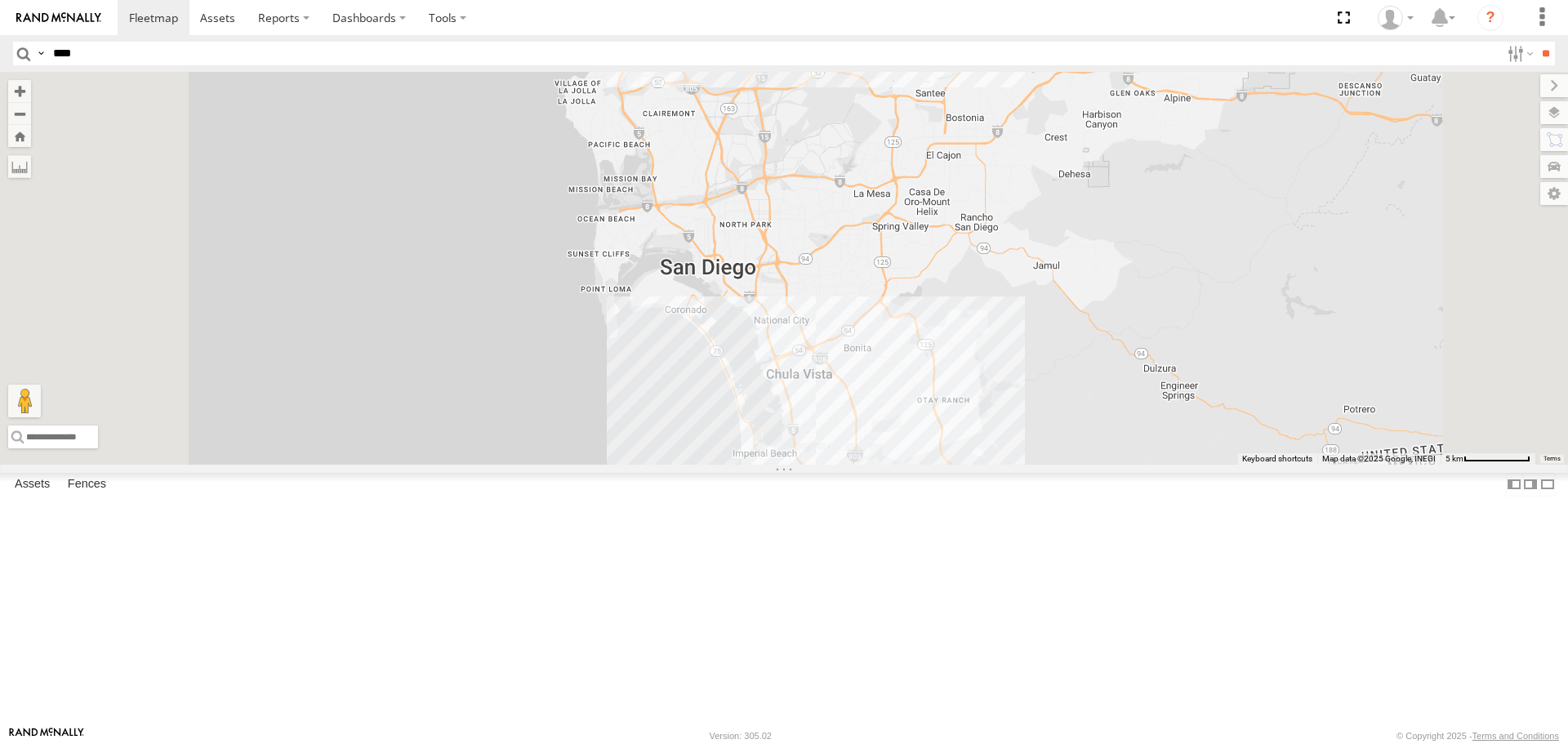
drag, startPoint x: 1070, startPoint y: 635, endPoint x: 1106, endPoint y: 515, distance: 125.3
click at [1106, 465] on div "TAXZ467188 884493/RUDYS 377214/JOSE SANCHEZ SLXB196826 LUIS CAMPOS TAXZ465583 -…" at bounding box center [784, 268] width 1568 height 393
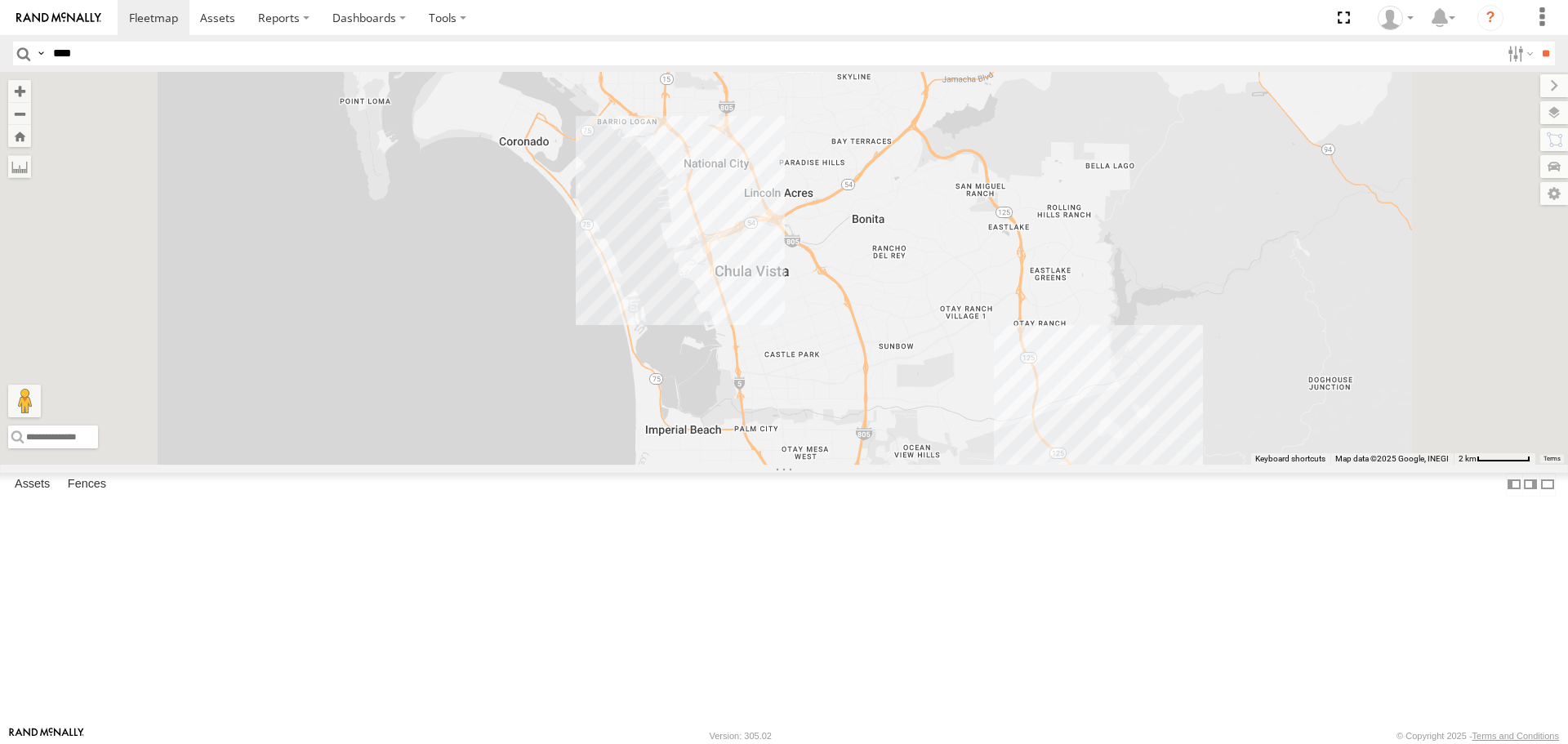
click at [176, 49] on input "****" at bounding box center [773, 53] width 1454 height 23
